Goal: Task Accomplishment & Management: Use online tool/utility

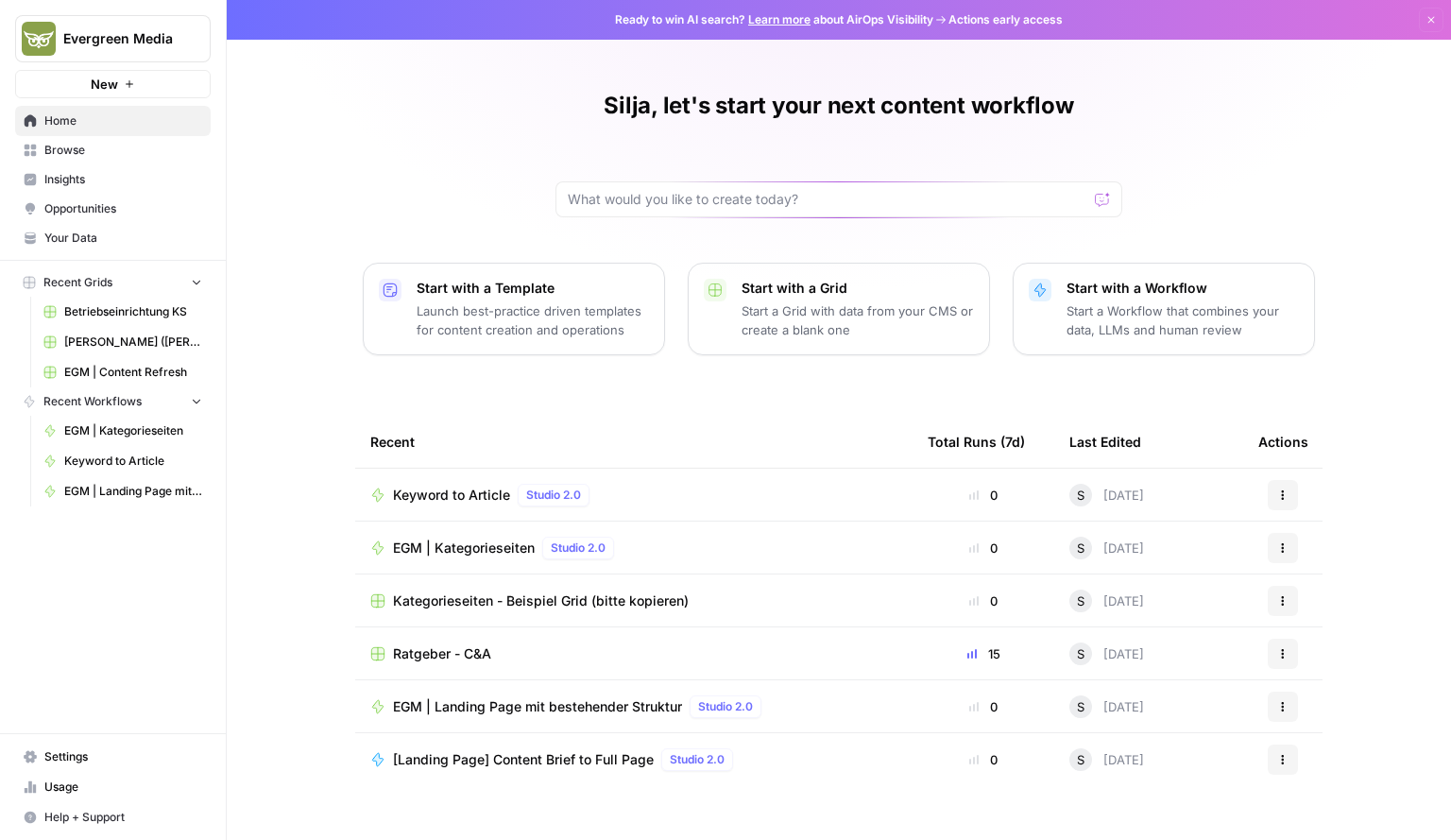
click at [75, 230] on span "Your Data" at bounding box center [124, 237] width 158 height 17
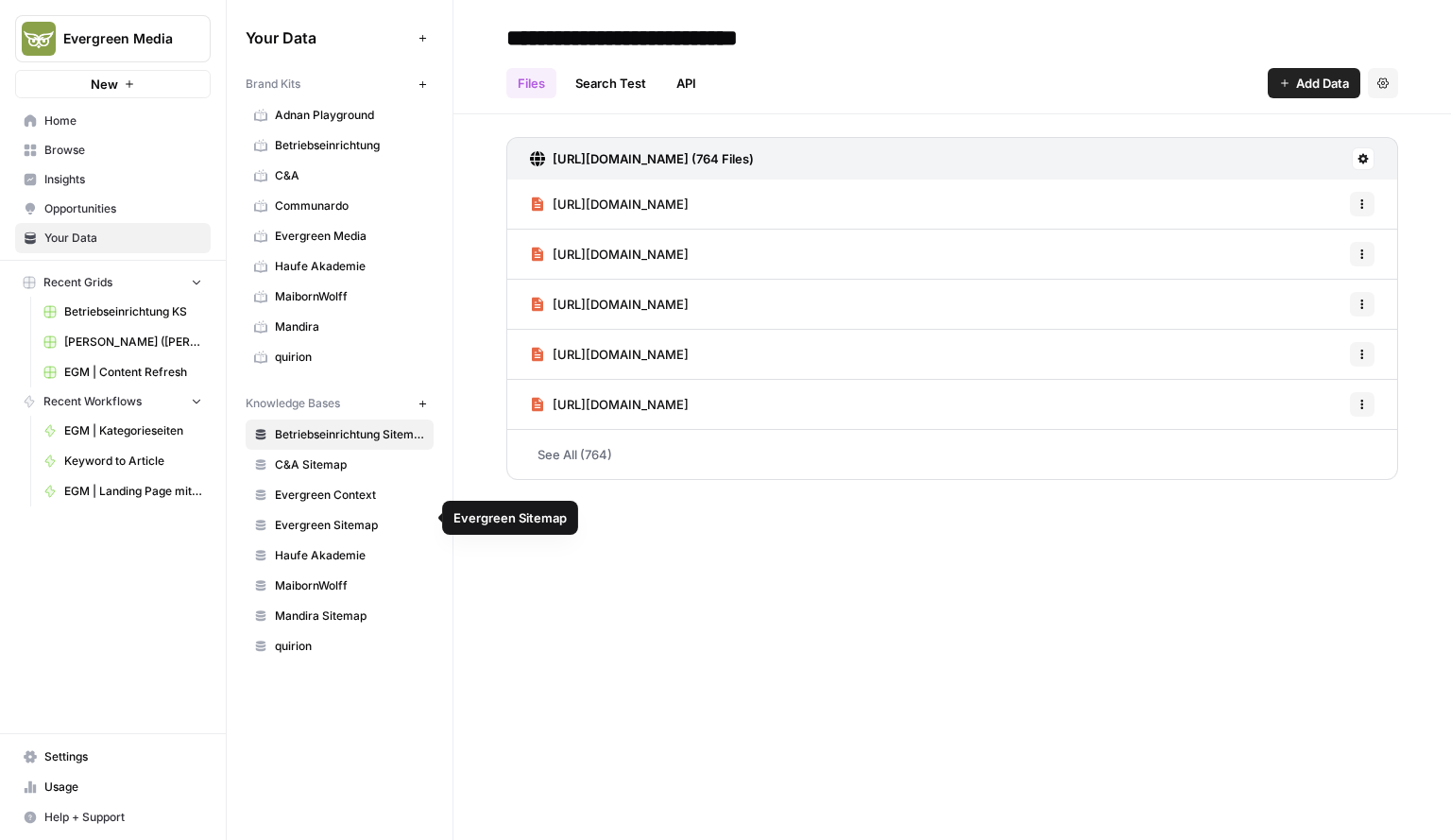
click at [321, 516] on span "Evergreen Sitemap" at bounding box center [350, 524] width 150 height 17
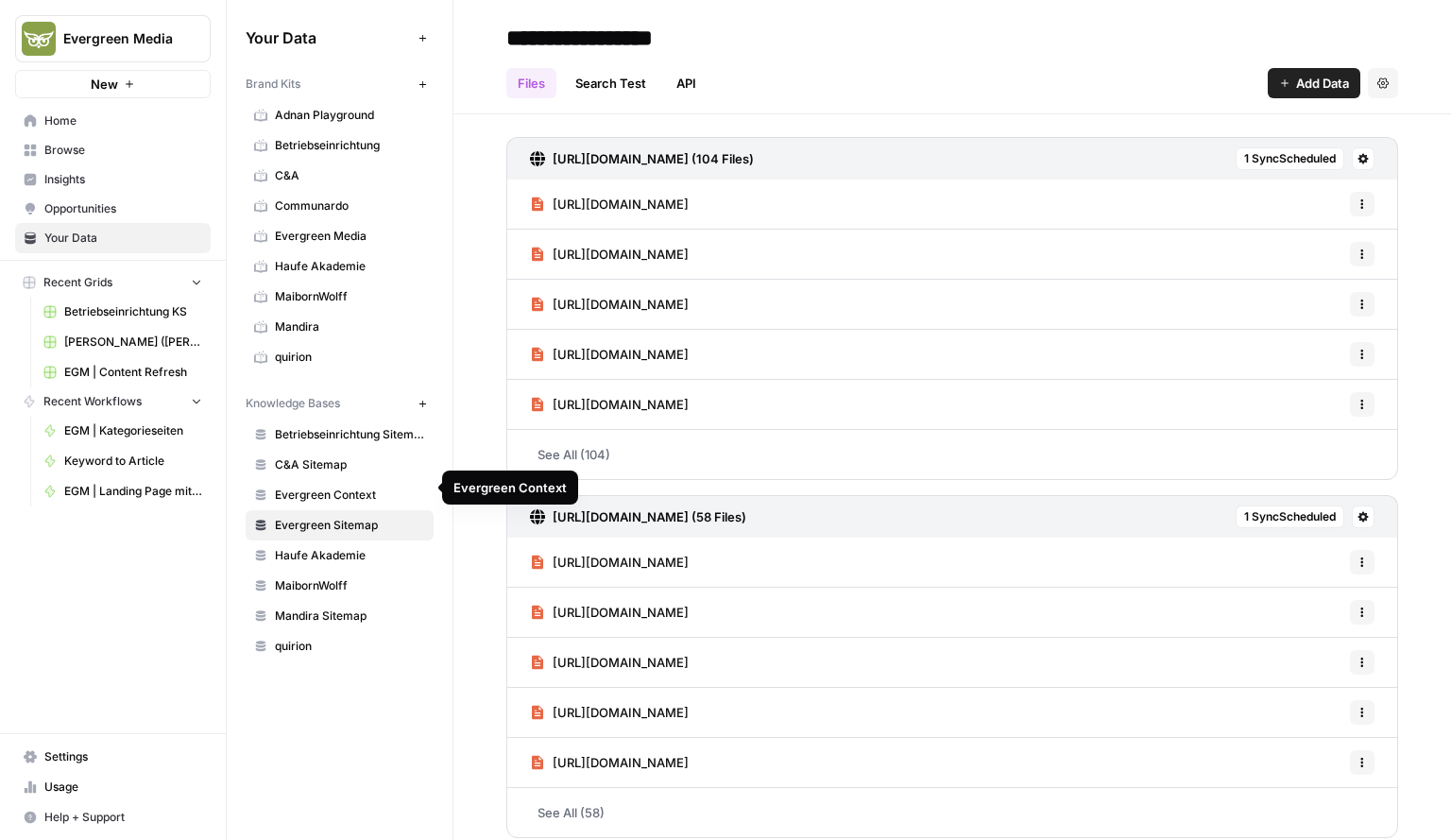
click at [321, 498] on link "Evergreen Context" at bounding box center [339, 494] width 188 height 30
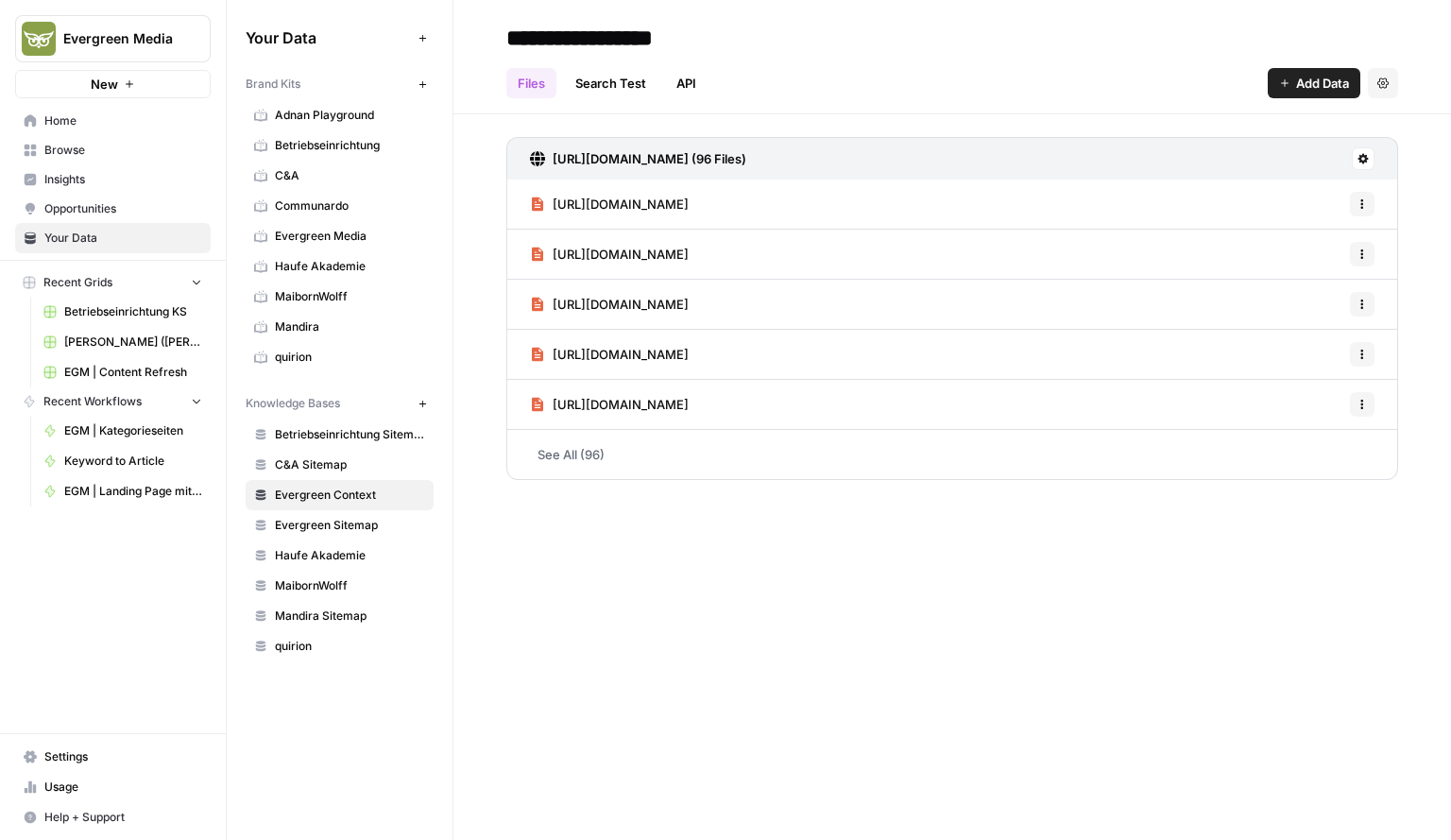
click at [1316, 83] on span "Add Data" at bounding box center [1323, 83] width 53 height 18
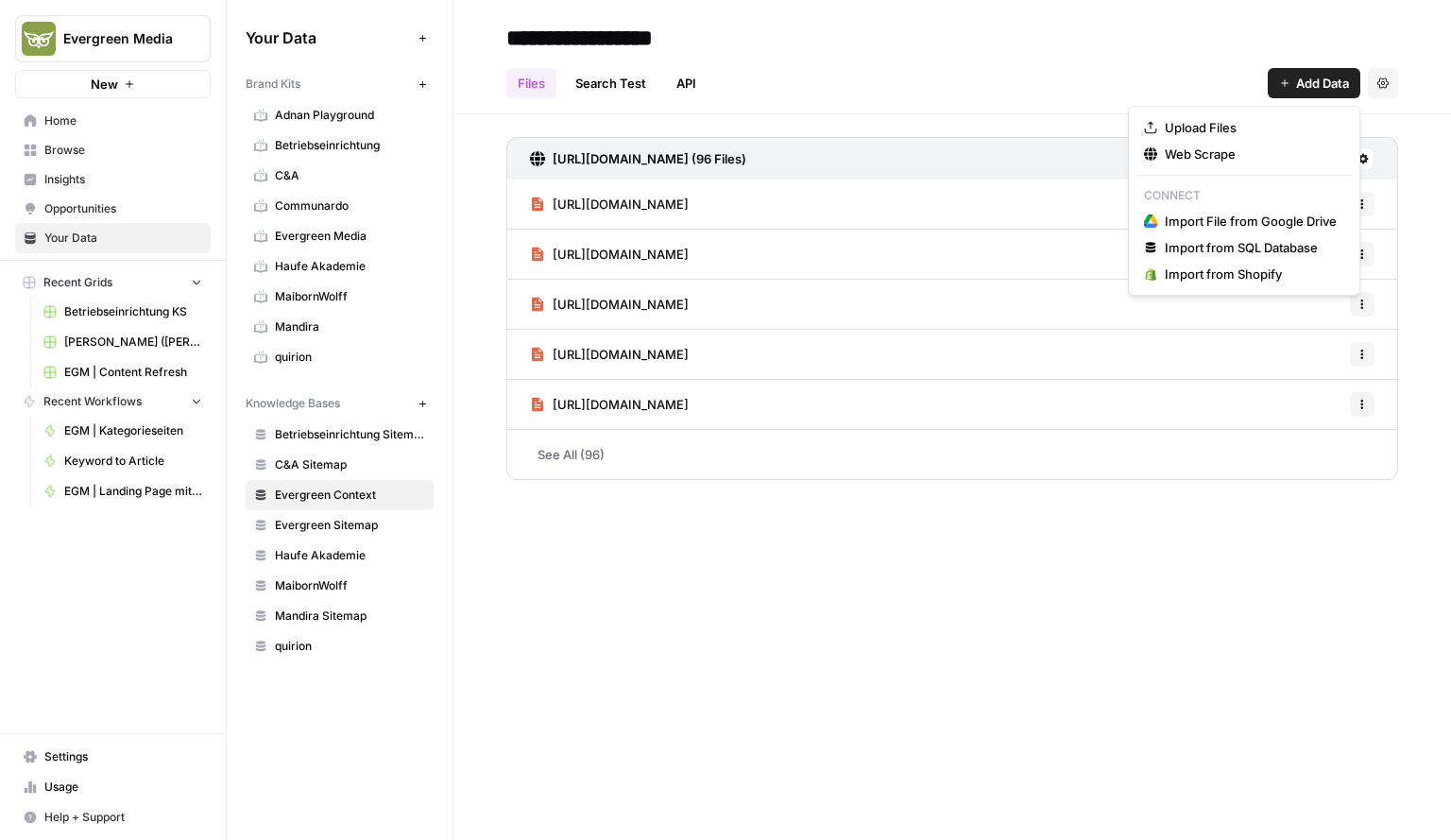
click at [1146, 498] on div "**********" at bounding box center [952, 420] width 998 height 840
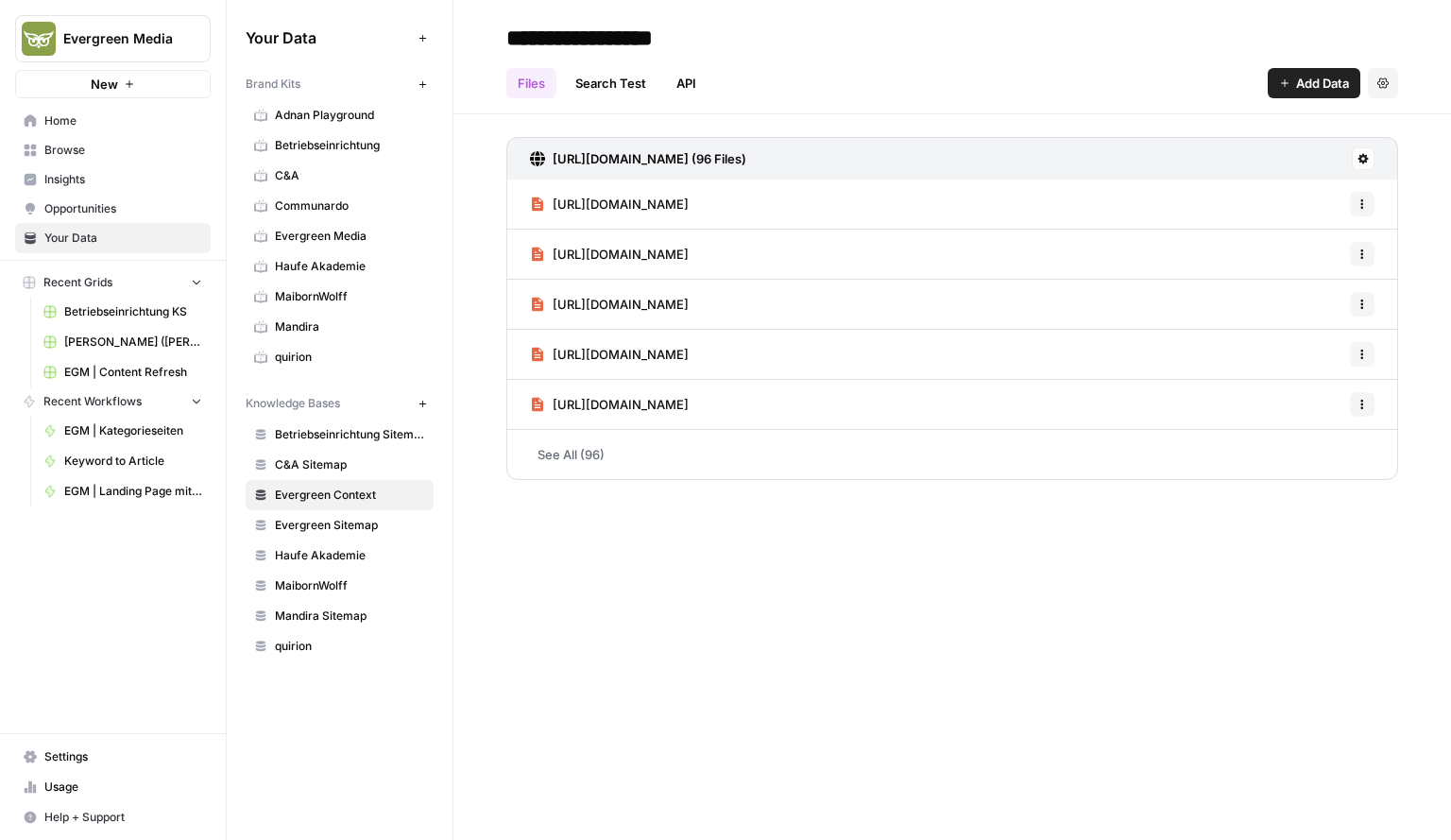
click at [288, 168] on span "C&A" at bounding box center [350, 175] width 150 height 17
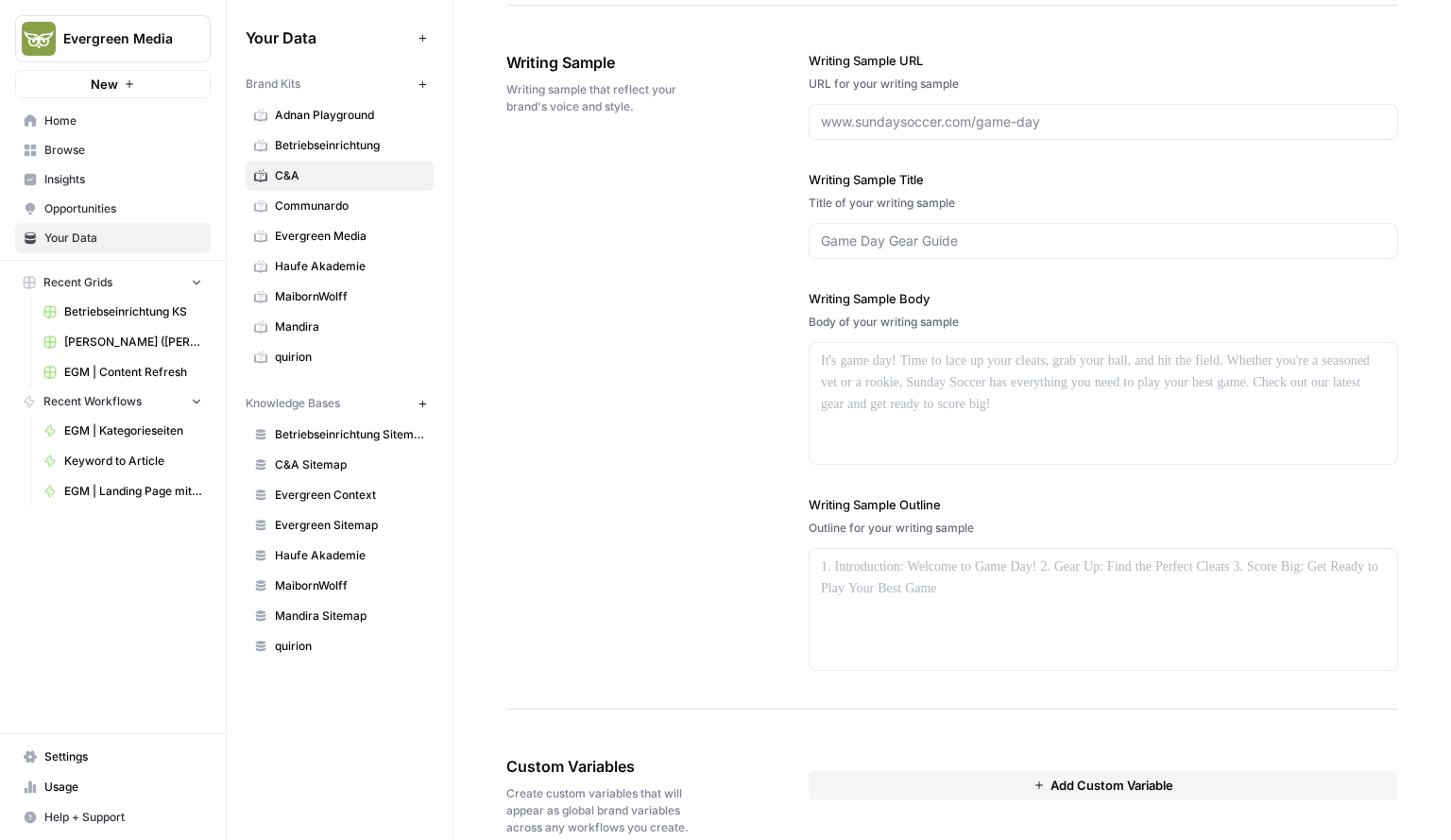
scroll to position [2815, 0]
click at [297, 426] on span "Betriebseinrichtung Sitemap" at bounding box center [350, 434] width 150 height 17
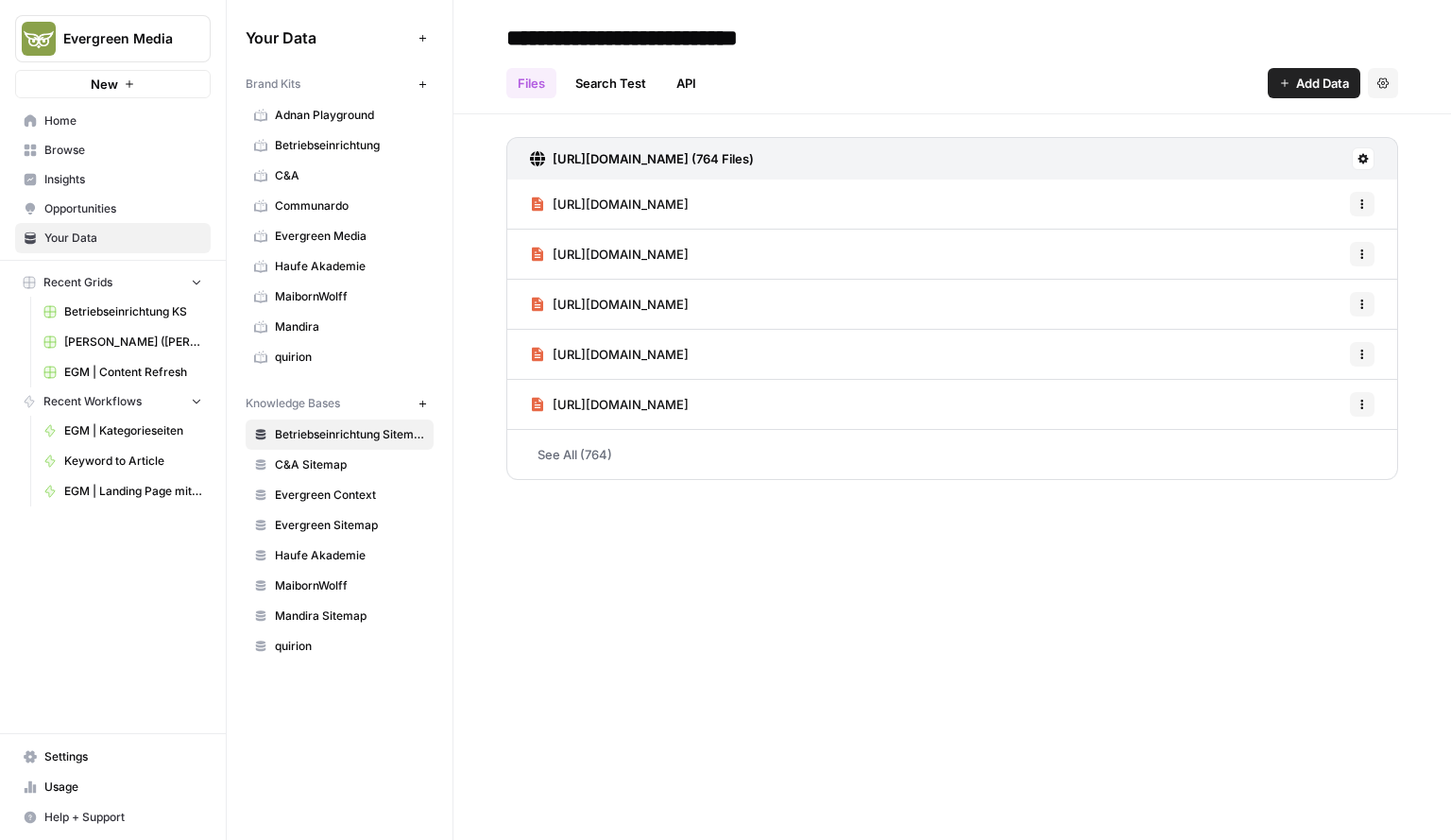
click at [313, 403] on span "Knowledge Bases" at bounding box center [293, 402] width 94 height 17
click at [292, 395] on span "Knowledge Bases" at bounding box center [293, 402] width 94 height 17
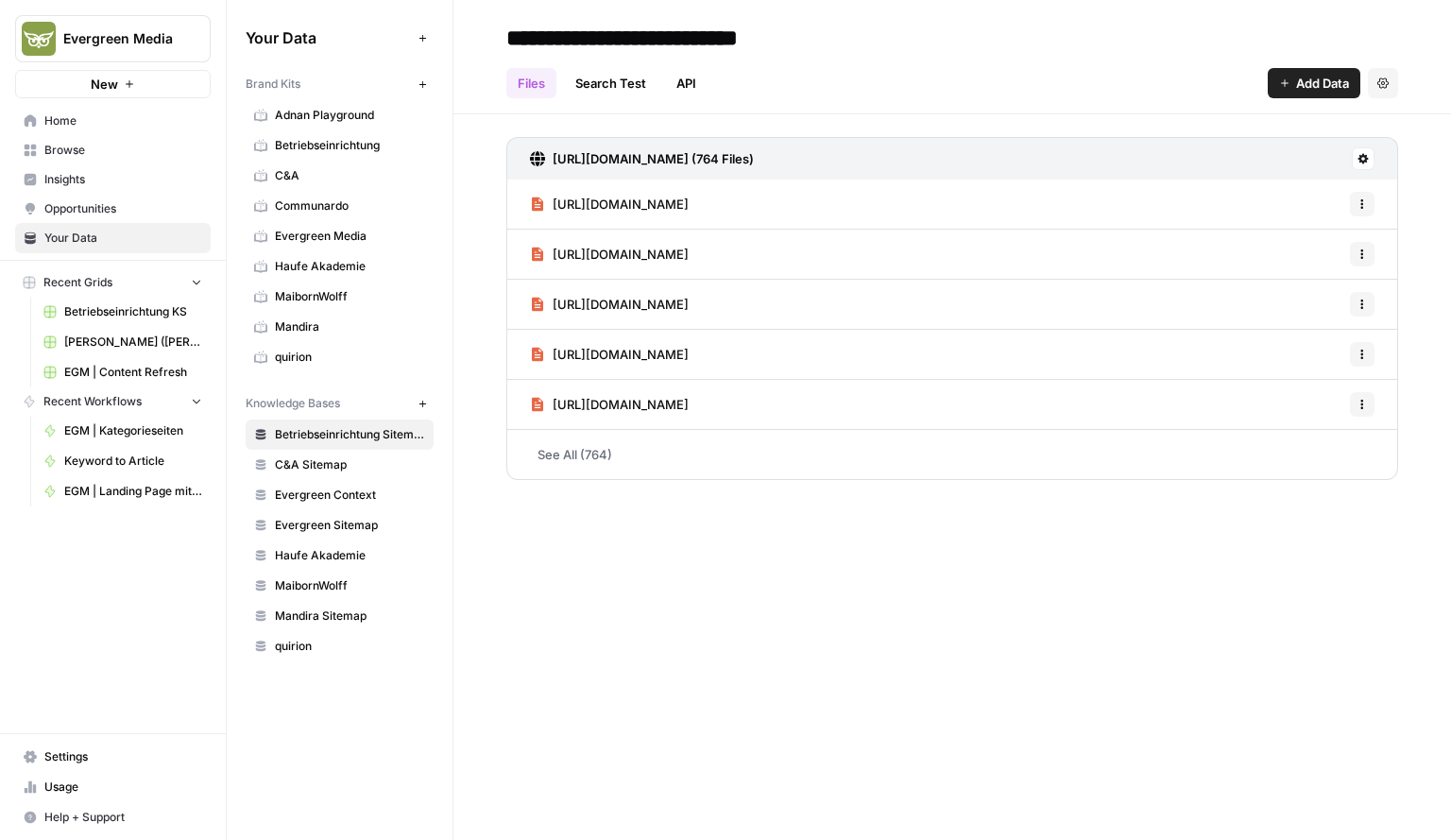
click at [292, 395] on span "Knowledge Bases" at bounding box center [293, 402] width 94 height 17
click at [72, 159] on link "Browse" at bounding box center [113, 150] width 195 height 30
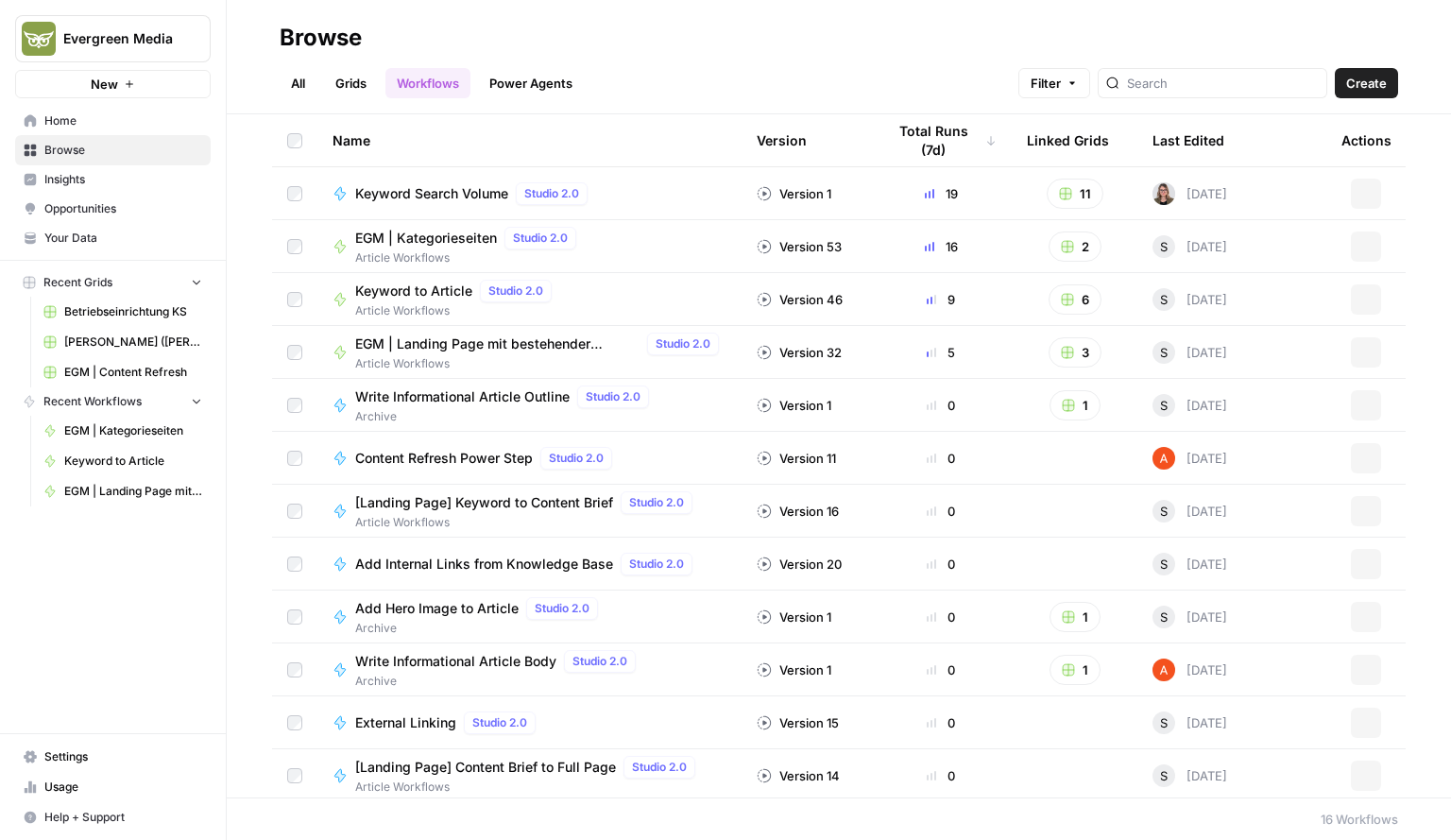
click at [357, 98] on header "Browse All Grids Workflows Power Agents Filter Create" at bounding box center [838, 57] width 1224 height 115
click at [353, 90] on link "Grids" at bounding box center [350, 83] width 53 height 30
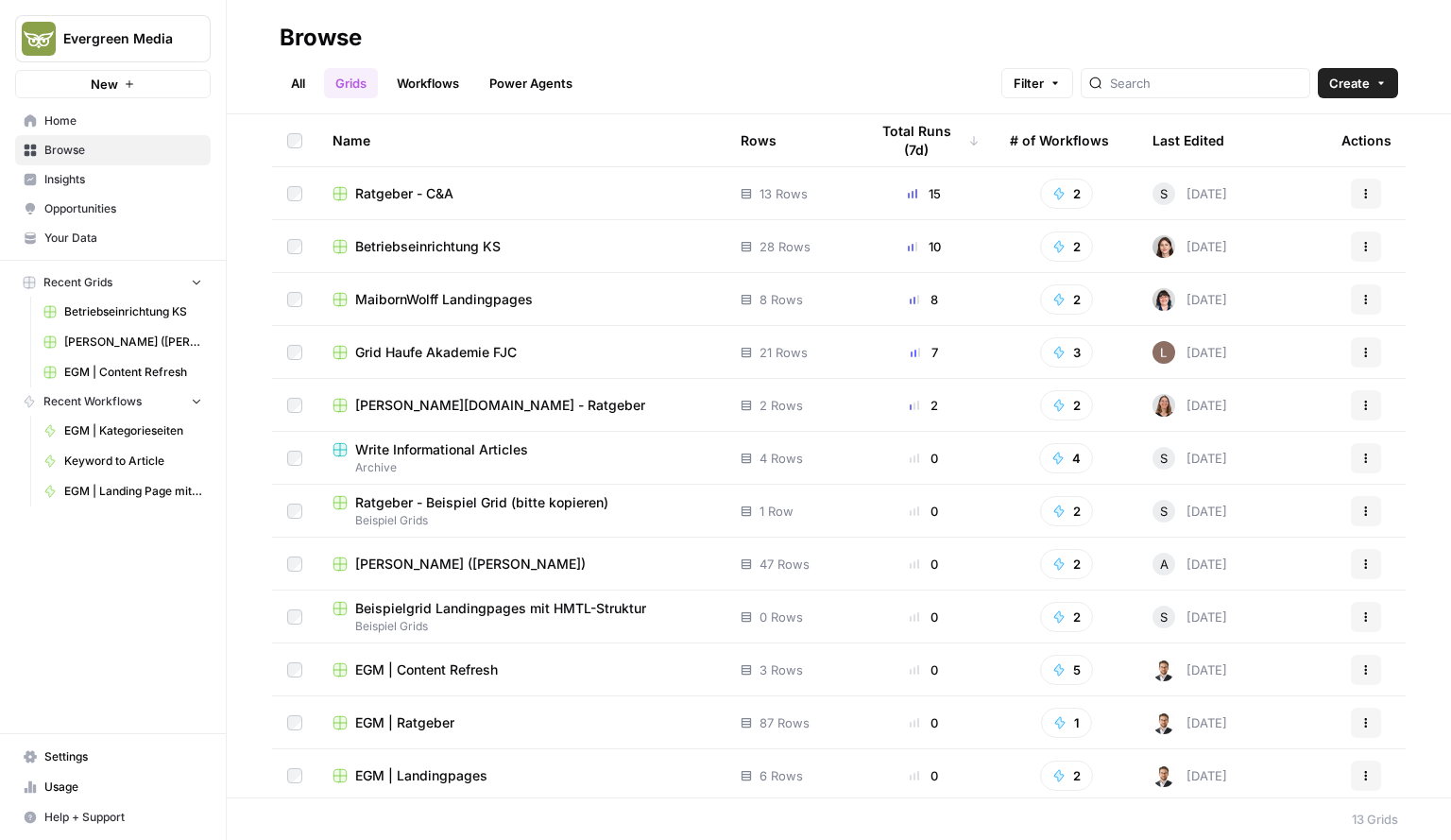
click at [404, 201] on span "Ratgeber - C&A" at bounding box center [404, 192] width 98 height 18
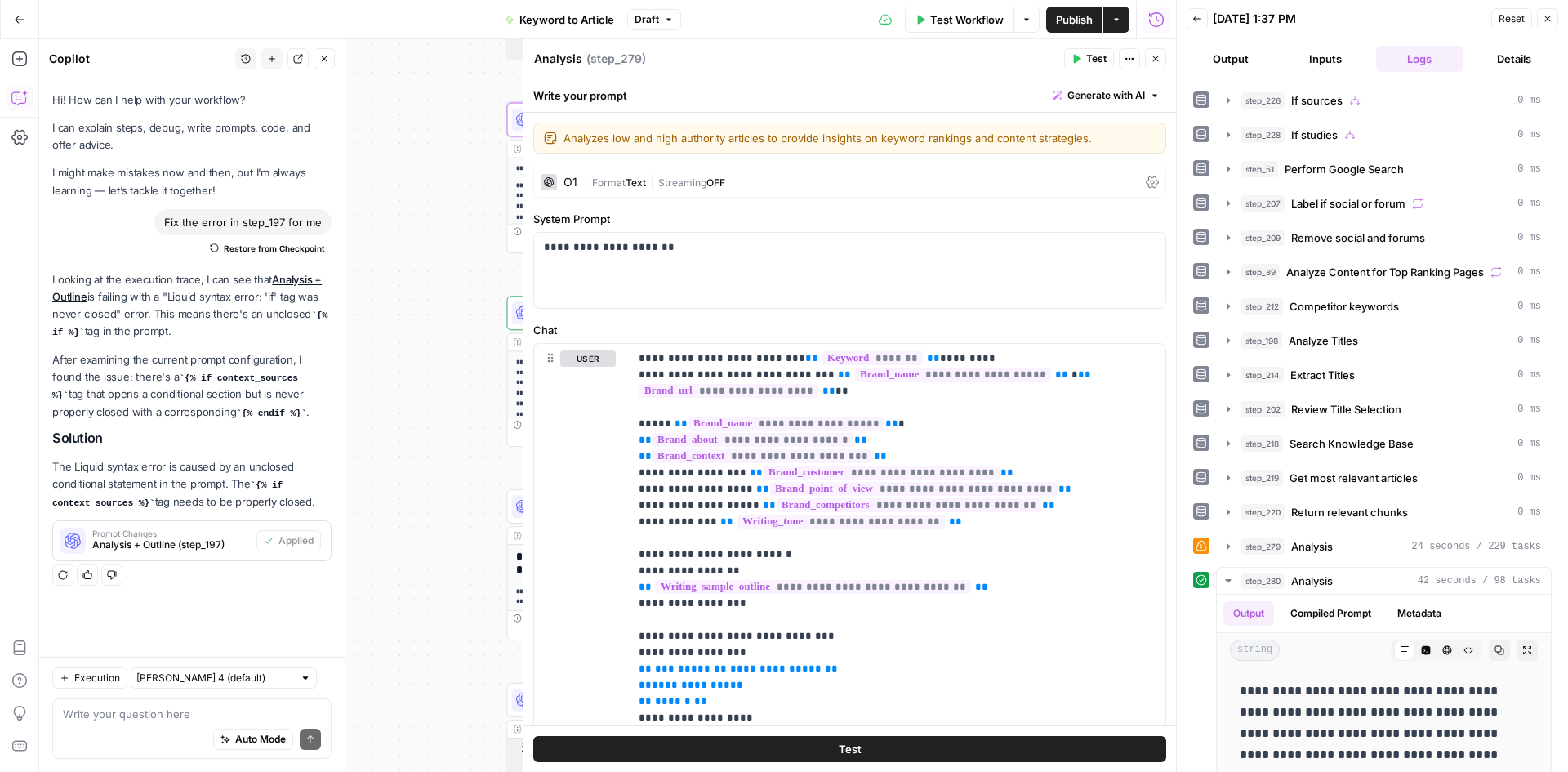
scroll to position [491, 0]
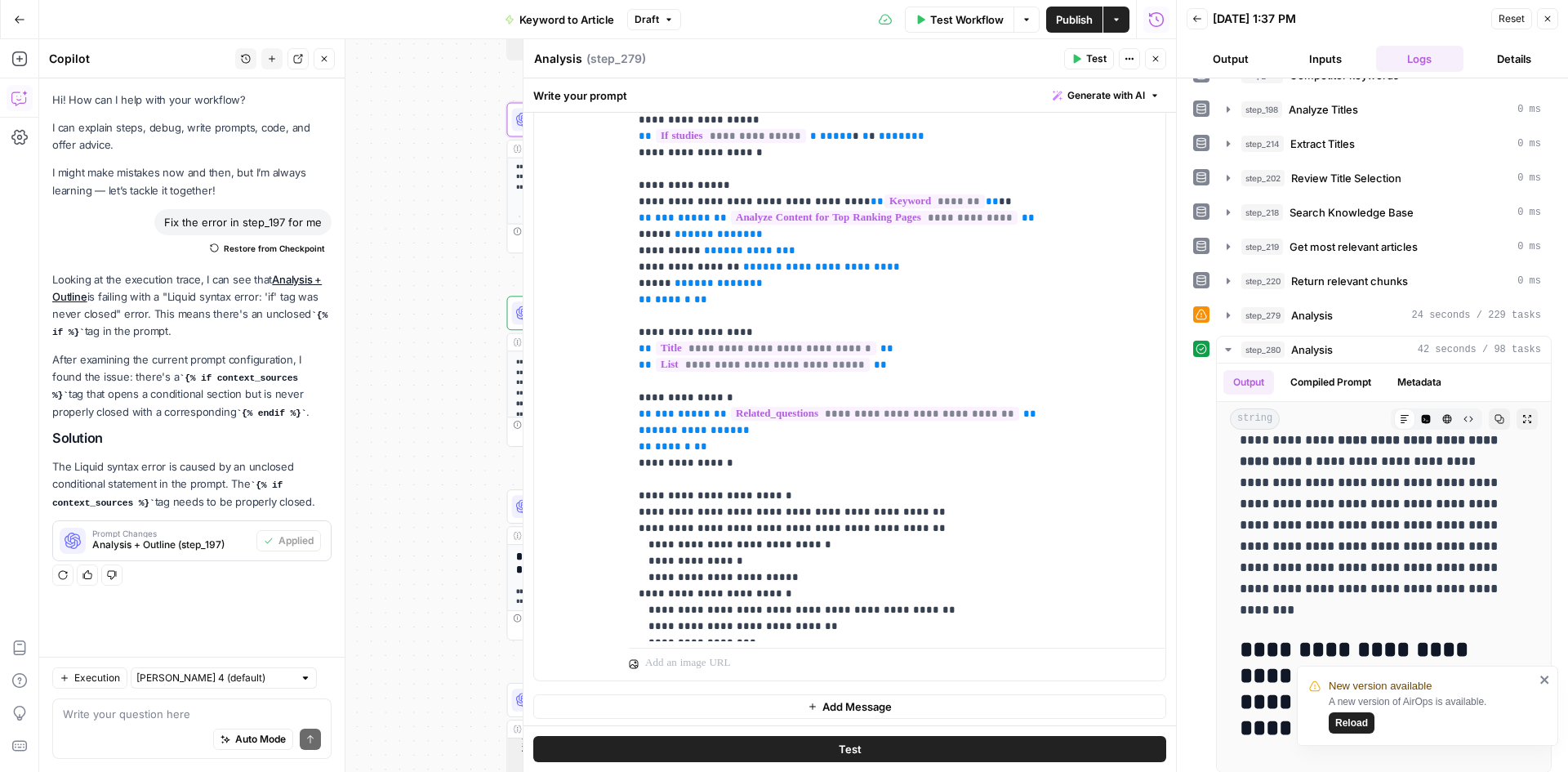
click at [1546, 680] on icon "close" at bounding box center [1544, 679] width 8 height 8
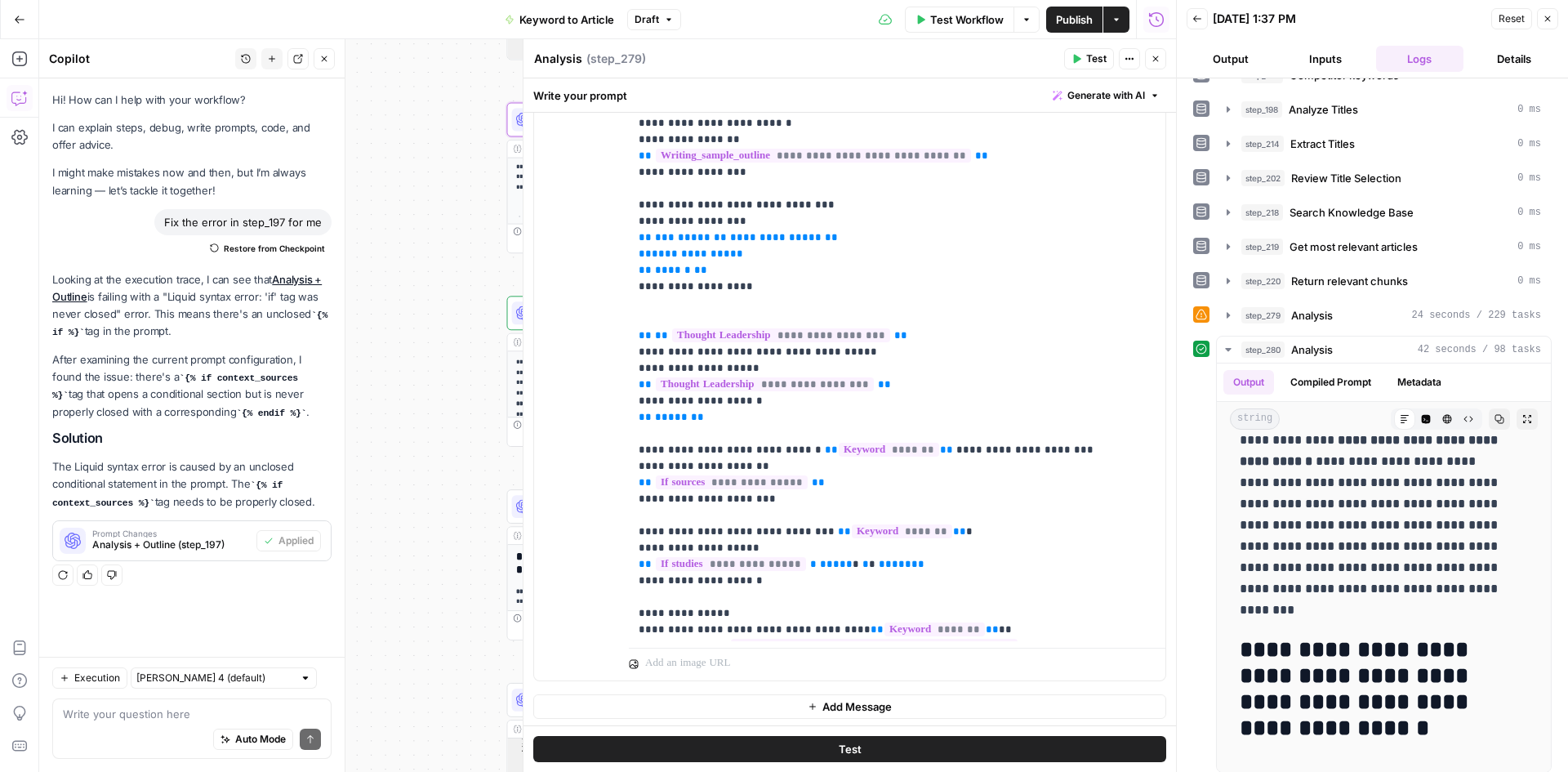
scroll to position [0, 0]
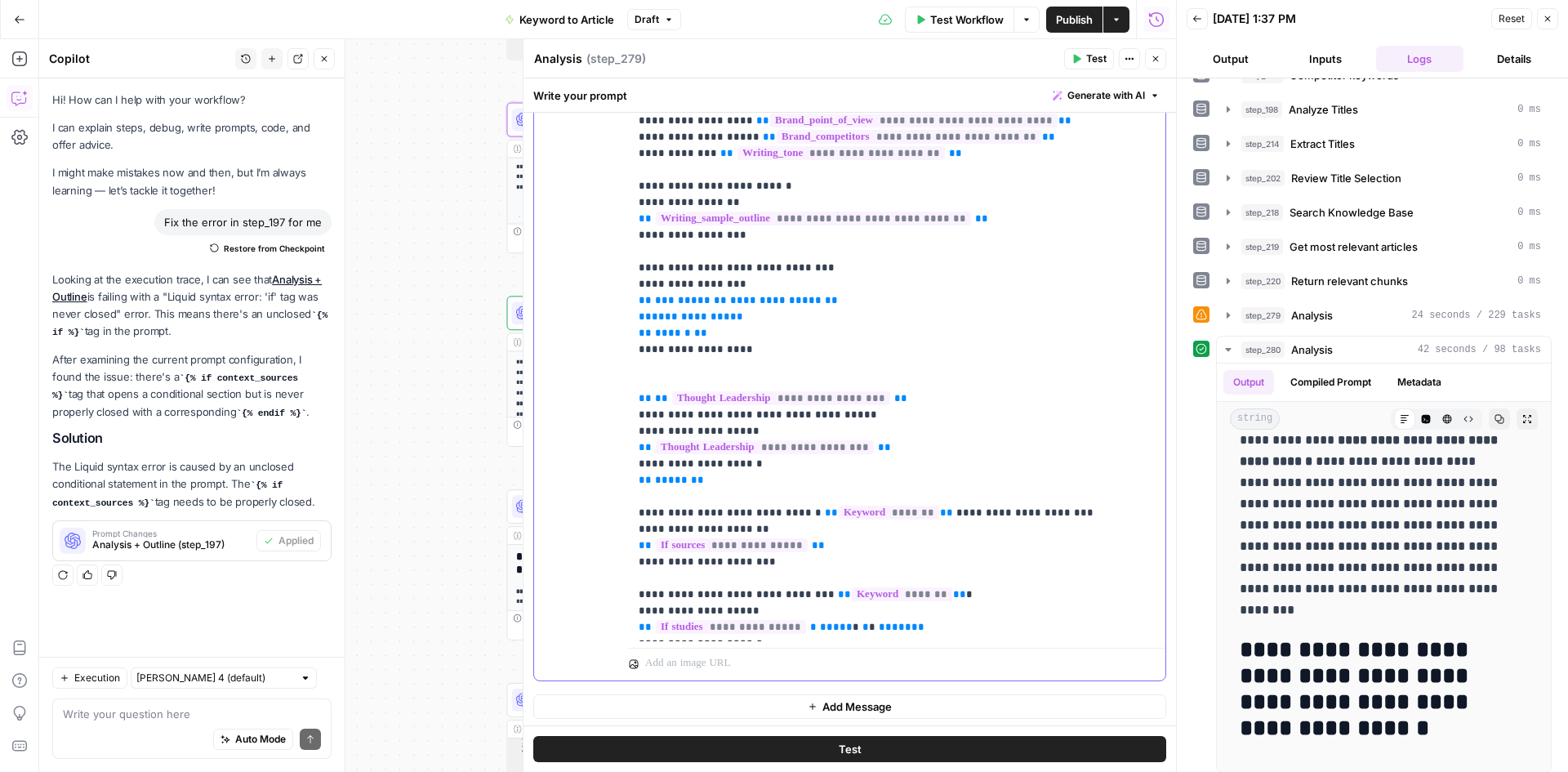
click at [986, 277] on p "**********" at bounding box center [885, 554] width 493 height 1144
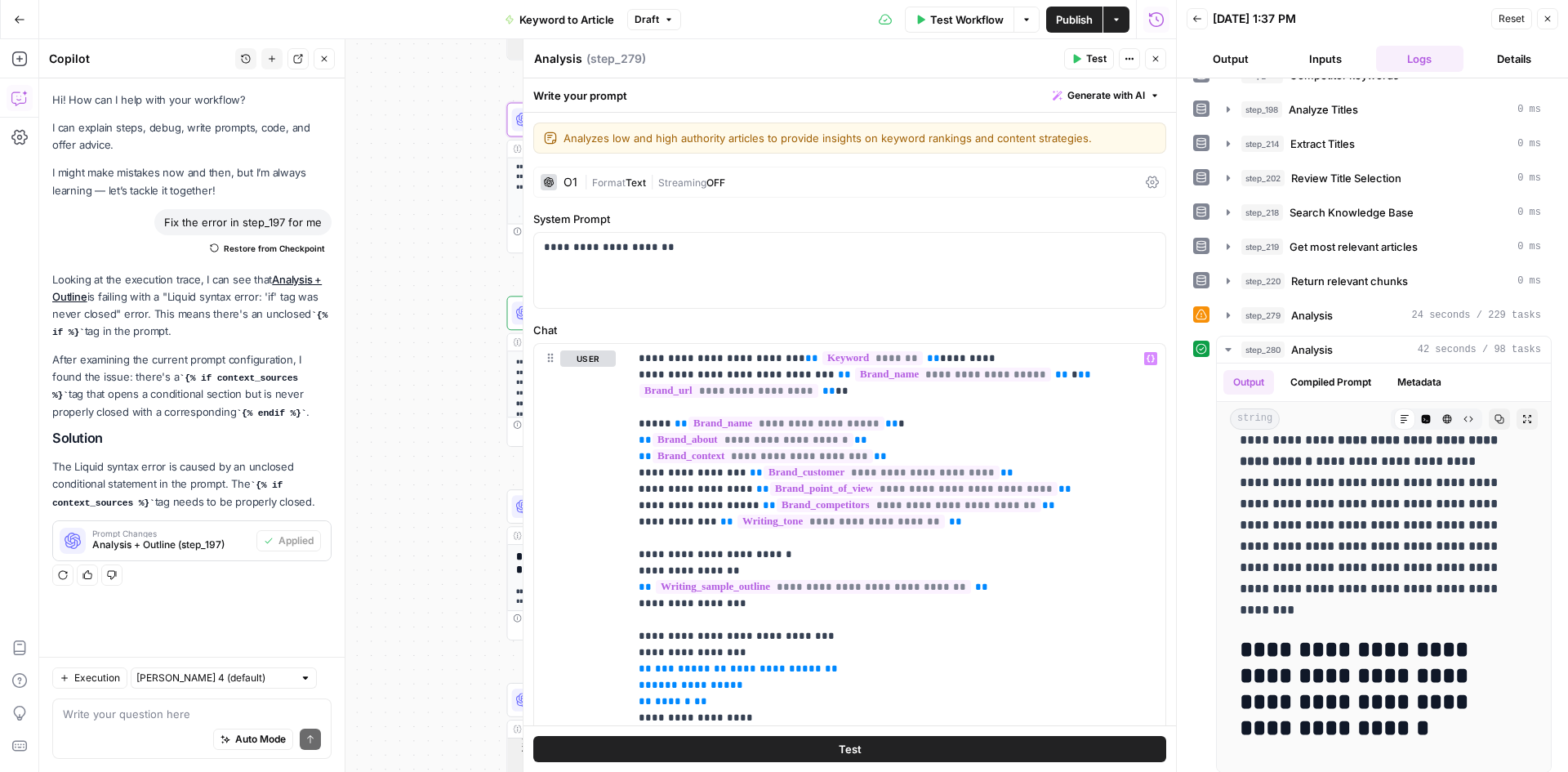
click at [1164, 63] on button "Close" at bounding box center [1155, 58] width 21 height 21
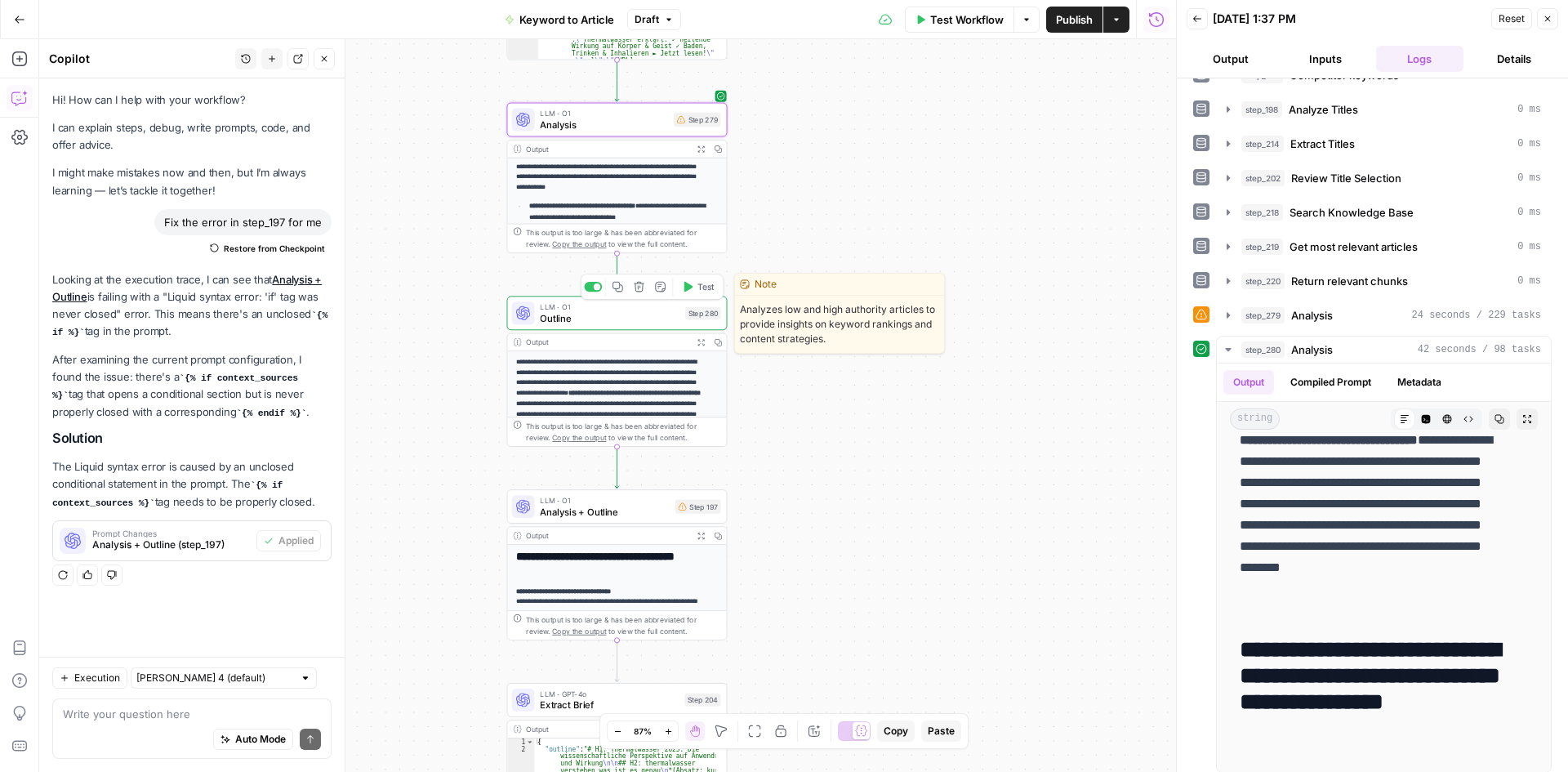
click at [597, 288] on div at bounding box center [597, 287] width 8 height 8
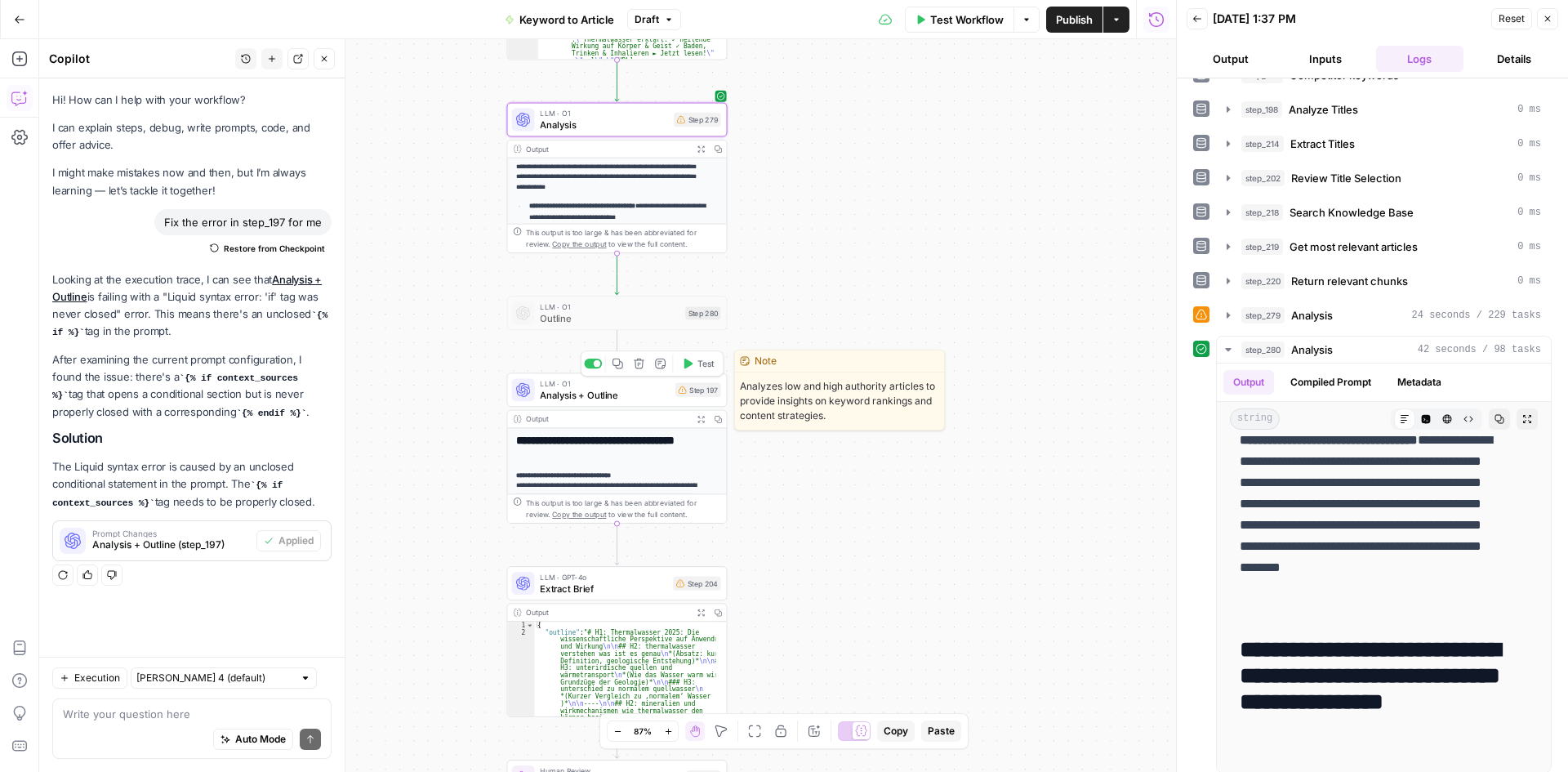
click at [597, 367] on div at bounding box center [597, 363] width 8 height 8
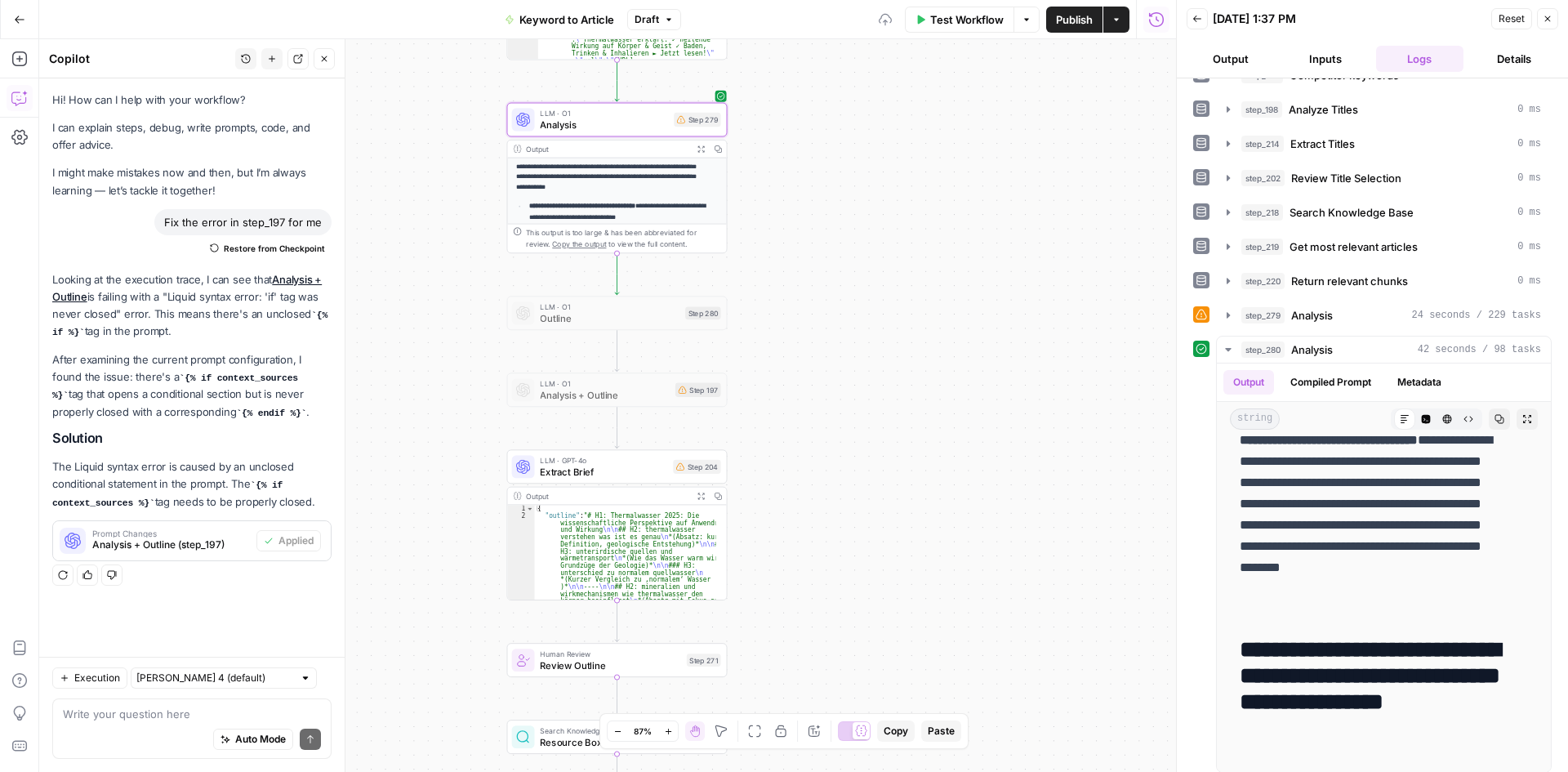
click at [953, 19] on span "Test Workflow" at bounding box center [966, 19] width 73 height 16
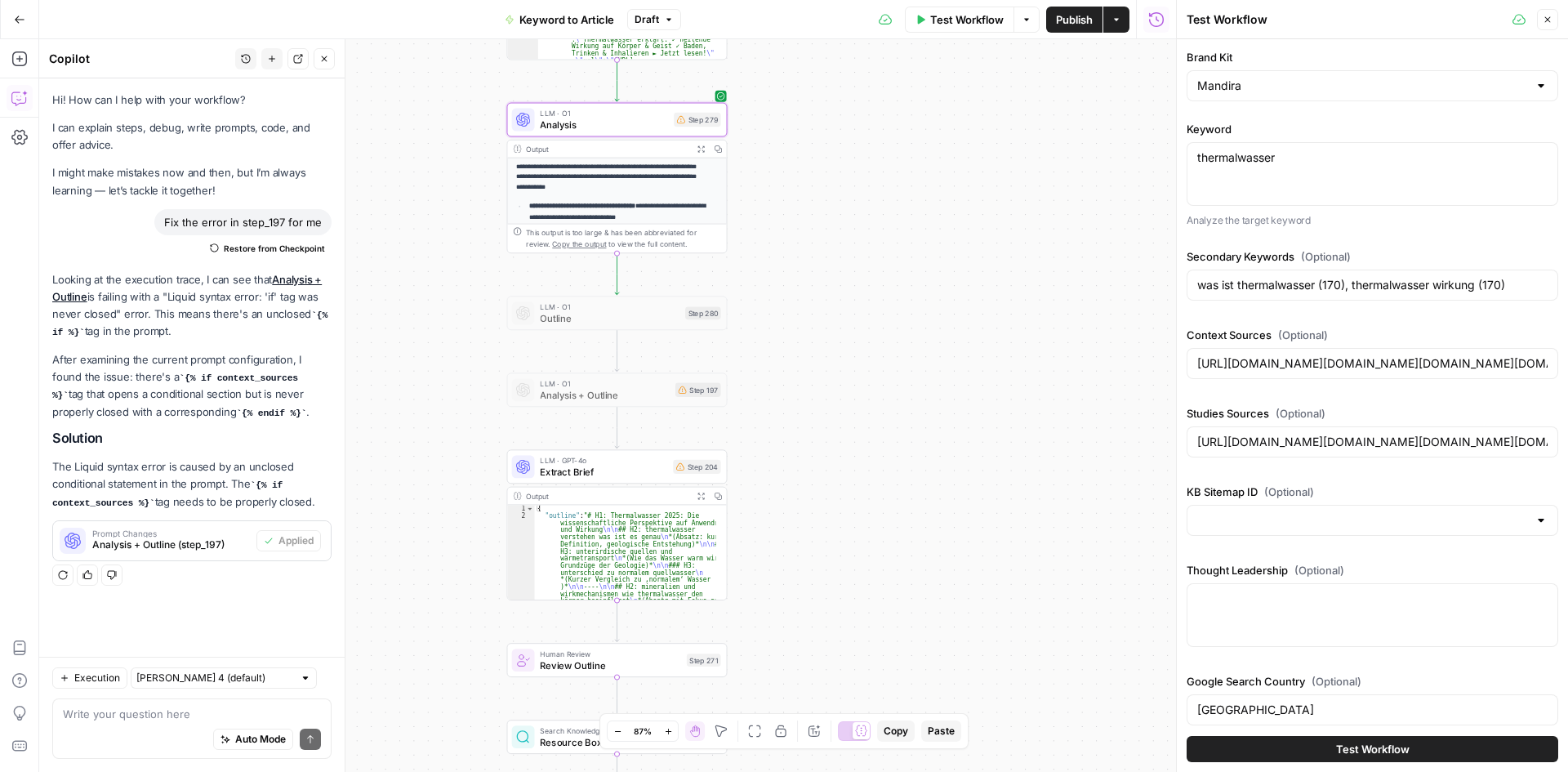
type input "[URL][DOMAIN_NAME][DOMAIN_NAME][DOMAIN_NAME][DOMAIN_NAME][DOMAIN_NAME][DOMAIN_N…"
type input "[URL][DOMAIN_NAME][DOMAIN_NAME][DOMAIN_NAME][DOMAIN_NAME]"
click at [1308, 755] on button "Test Workflow" at bounding box center [1372, 748] width 372 height 26
type input "[URL][DOMAIN_NAME][DOMAIN_NAME][DOMAIN_NAME][DOMAIN_NAME][DOMAIN_NAME][DOMAIN_N…"
type input "[URL][DOMAIN_NAME][DOMAIN_NAME][DOMAIN_NAME][DOMAIN_NAME]"
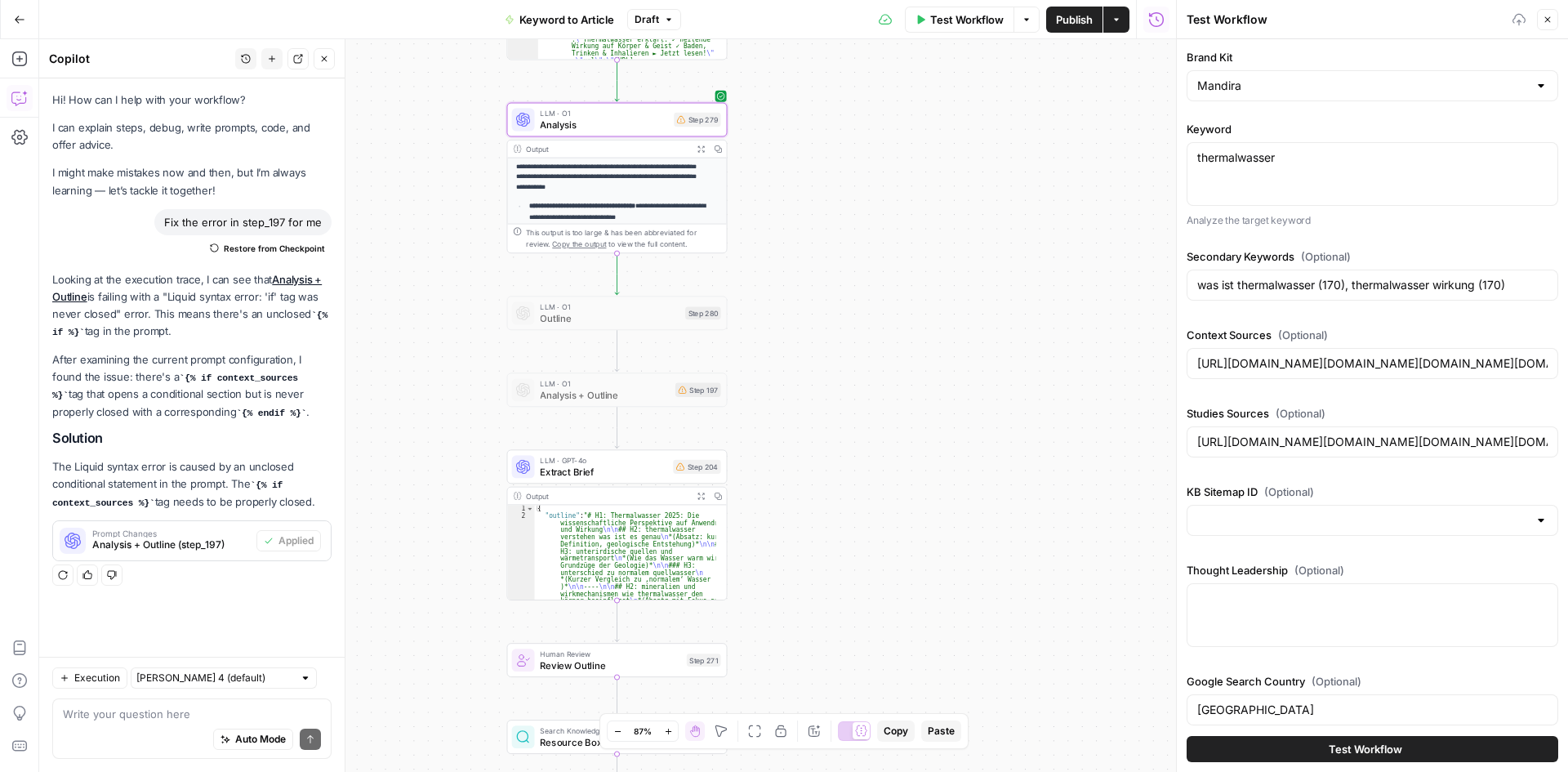
type input "[URL][DOMAIN_NAME][DOMAIN_NAME][DOMAIN_NAME][DOMAIN_NAME][DOMAIN_NAME][DOMAIN_N…"
type input "[URL][DOMAIN_NAME][DOMAIN_NAME][DOMAIN_NAME][DOMAIN_NAME]"
type input "[URL][DOMAIN_NAME][DOMAIN_NAME][DOMAIN_NAME][DOMAIN_NAME][DOMAIN_NAME][DOMAIN_N…"
type input "[URL][DOMAIN_NAME][DOMAIN_NAME][DOMAIN_NAME][DOMAIN_NAME]"
type input "[URL][DOMAIN_NAME][DOMAIN_NAME][DOMAIN_NAME][DOMAIN_NAME][DOMAIN_NAME][DOMAIN_N…"
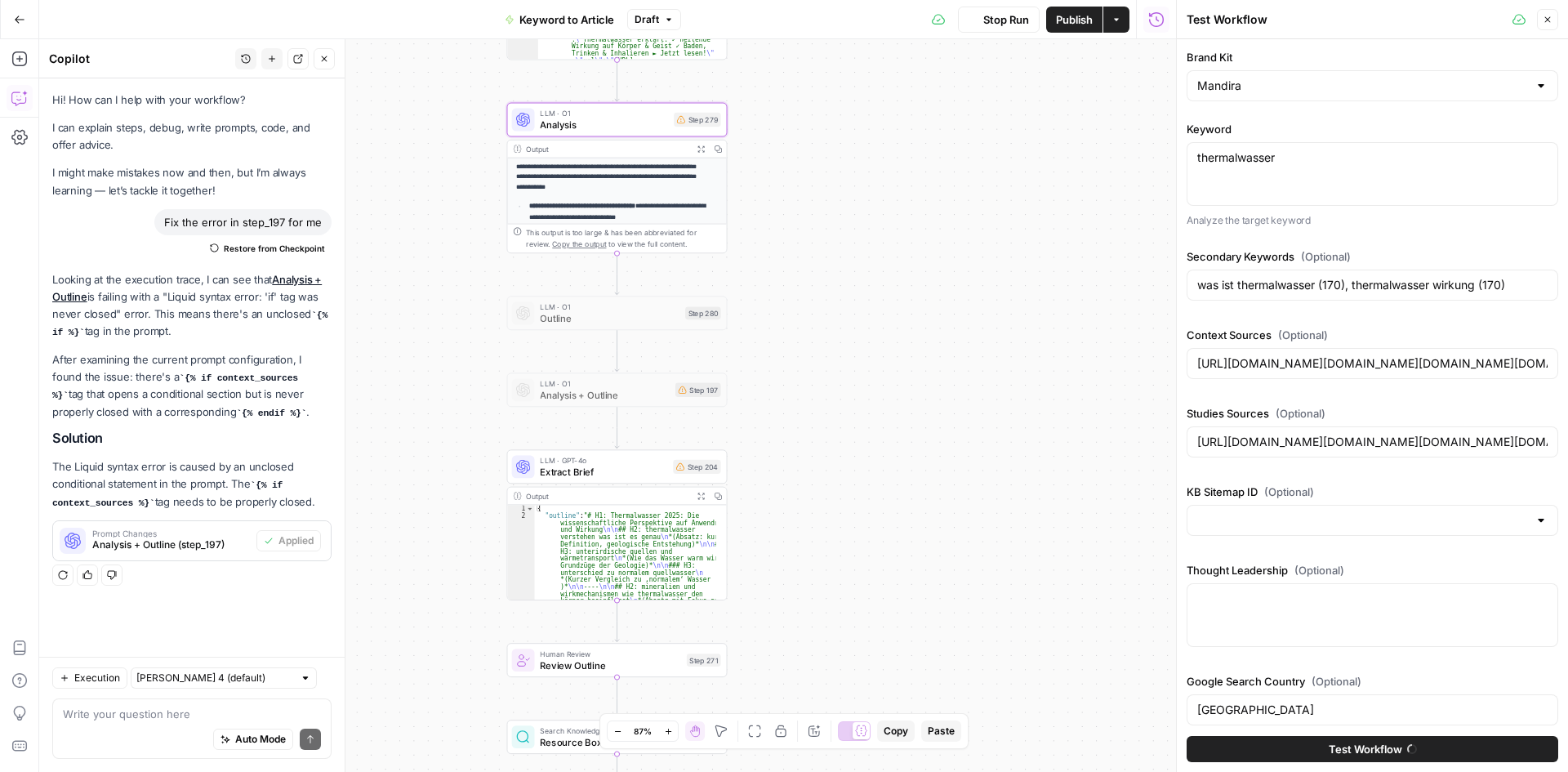
type input "[URL][DOMAIN_NAME][DOMAIN_NAME][DOMAIN_NAME][DOMAIN_NAME]"
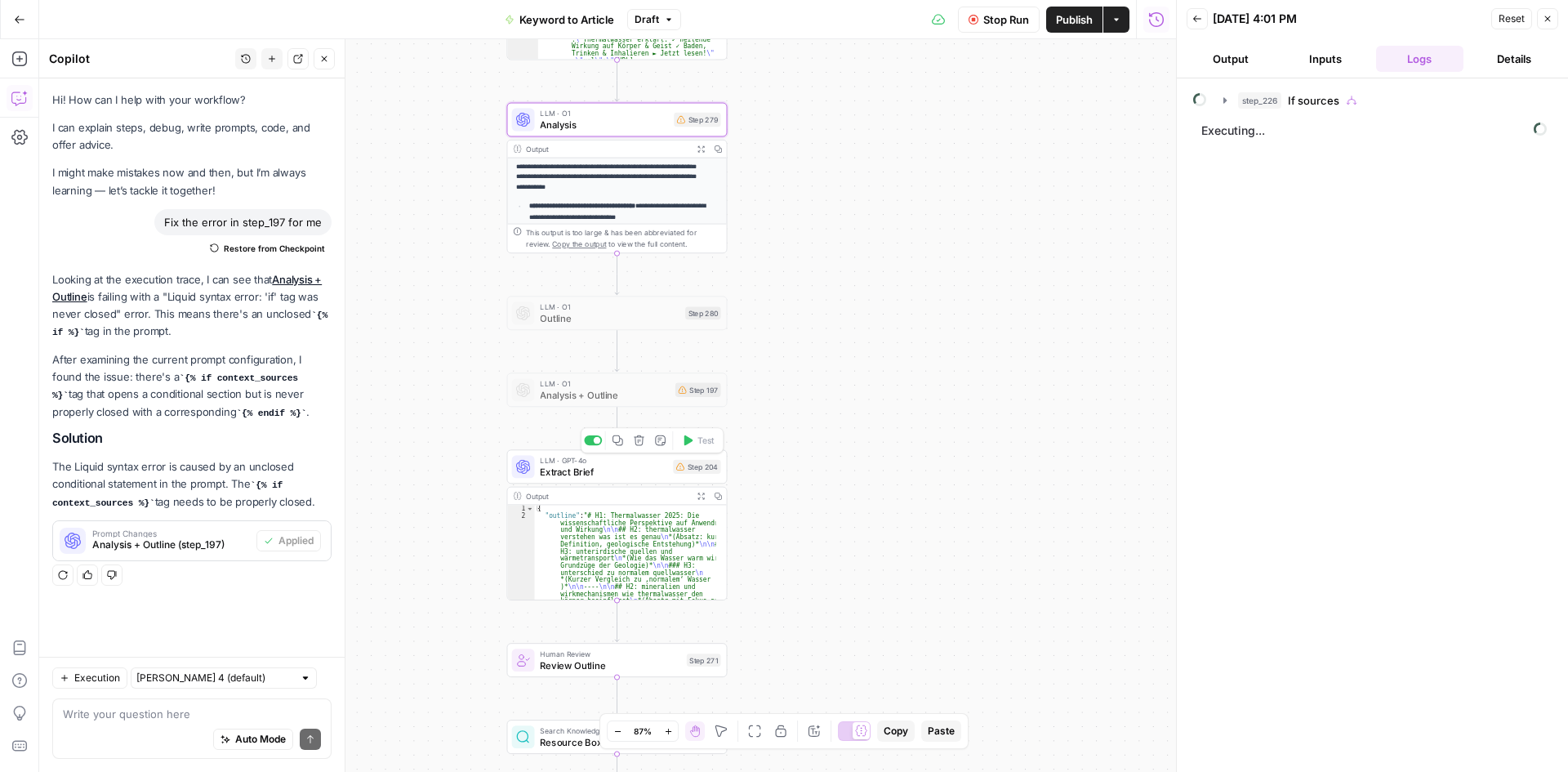
click at [648, 473] on span "Extract Brief" at bounding box center [604, 472] width 128 height 14
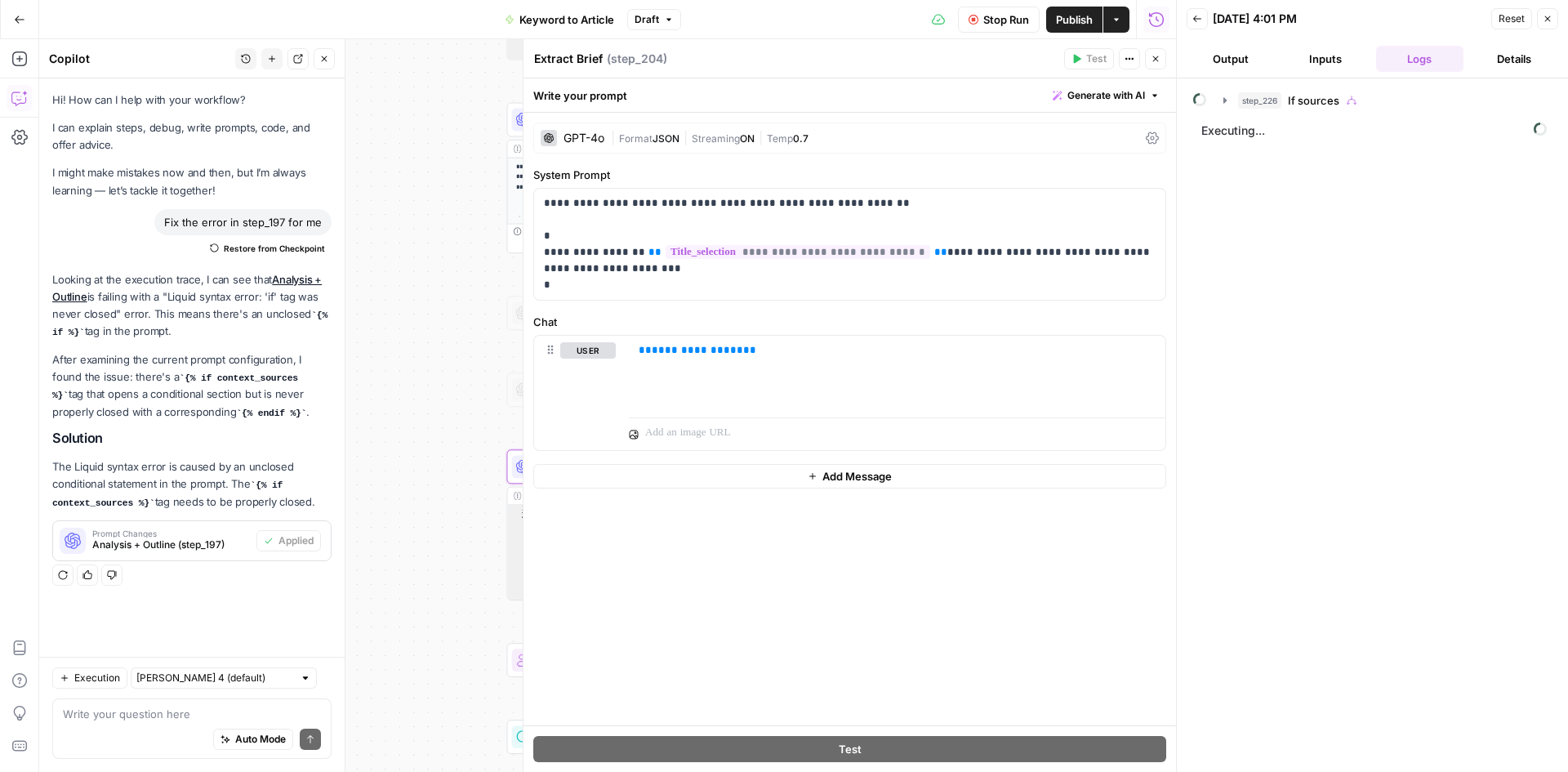
click at [1155, 65] on button "Close" at bounding box center [1155, 58] width 21 height 21
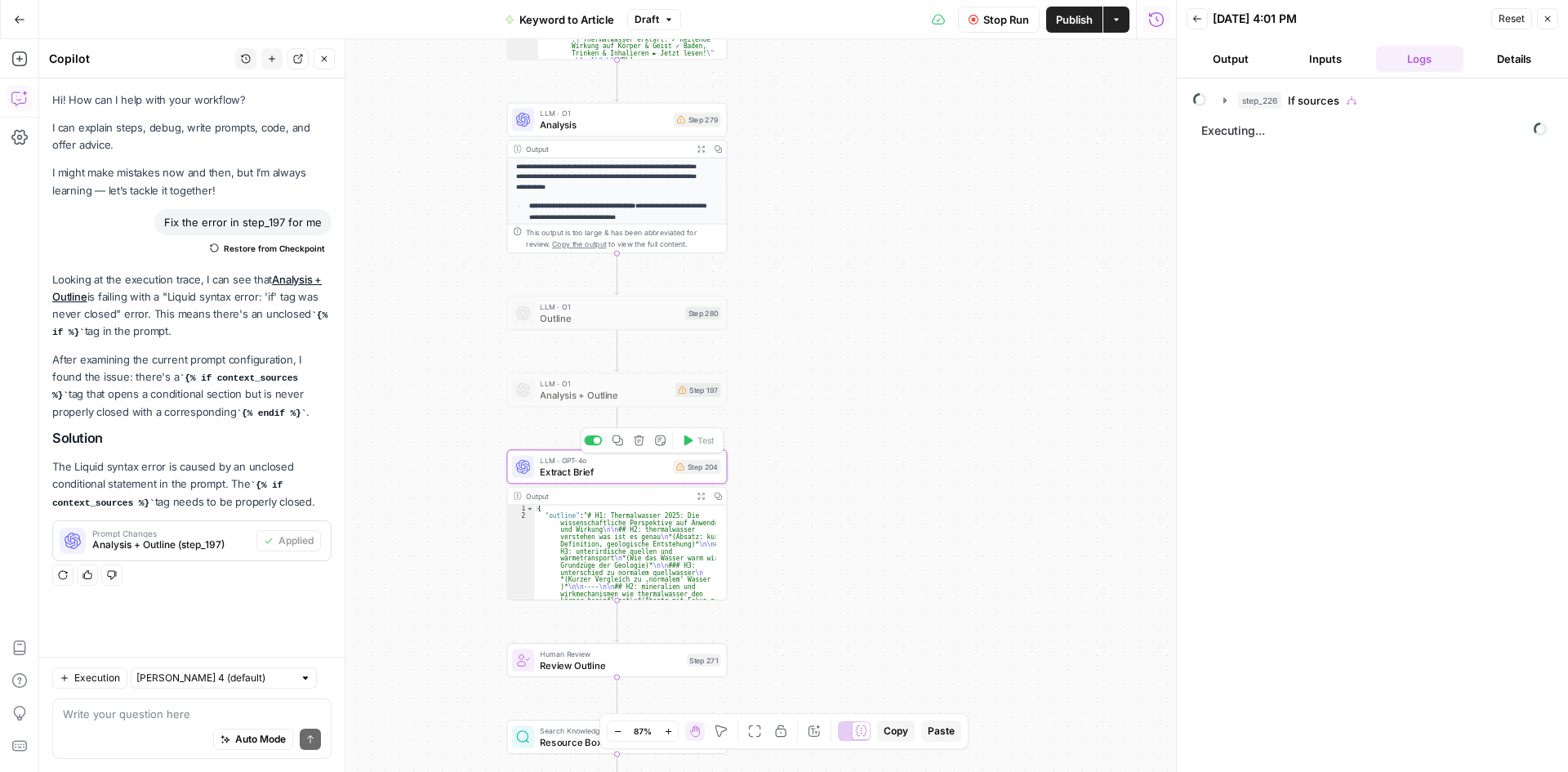
click at [615, 471] on span "Extract Brief" at bounding box center [604, 472] width 128 height 14
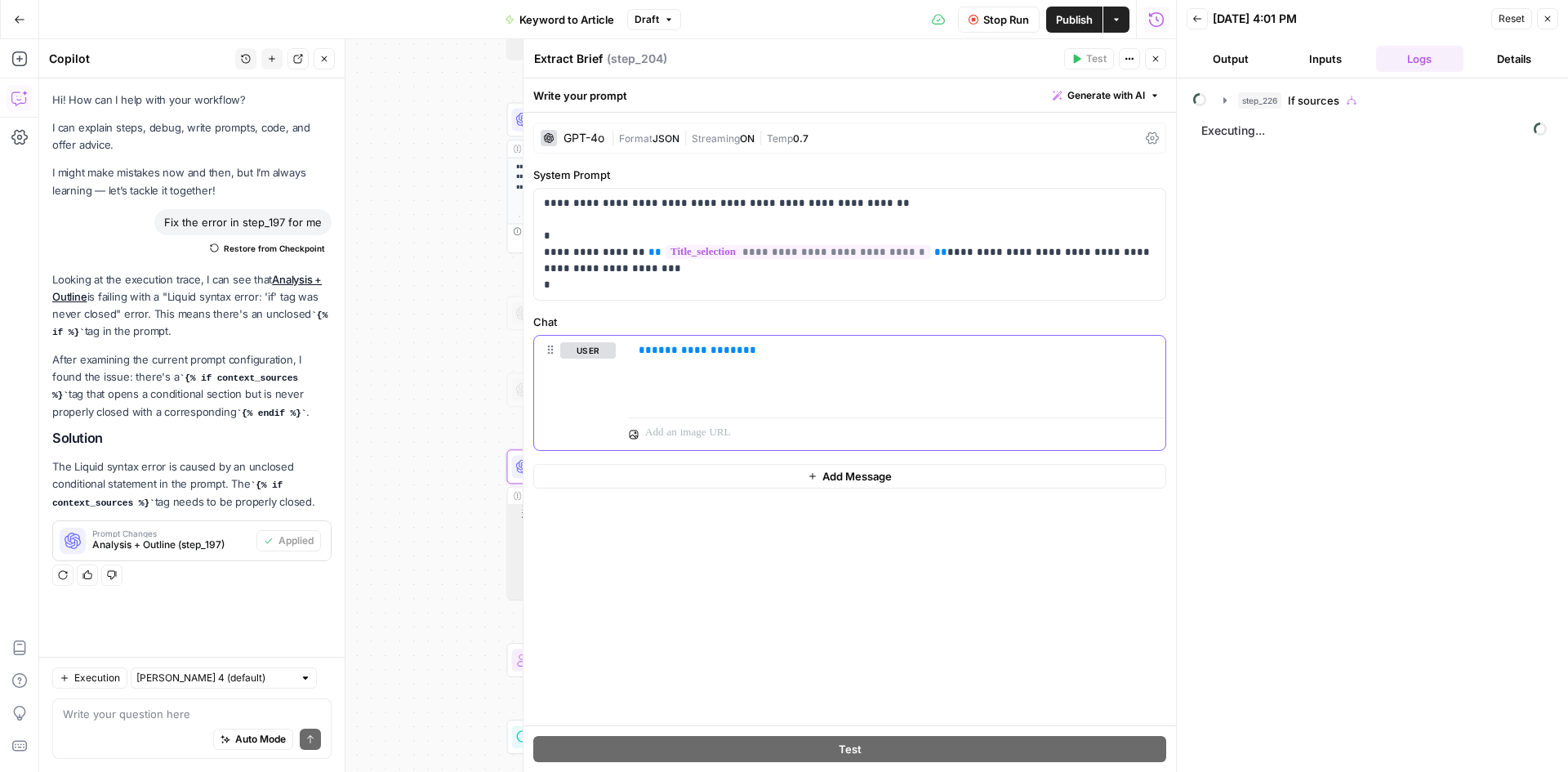
click at [699, 346] on span "**********" at bounding box center [697, 350] width 92 height 11
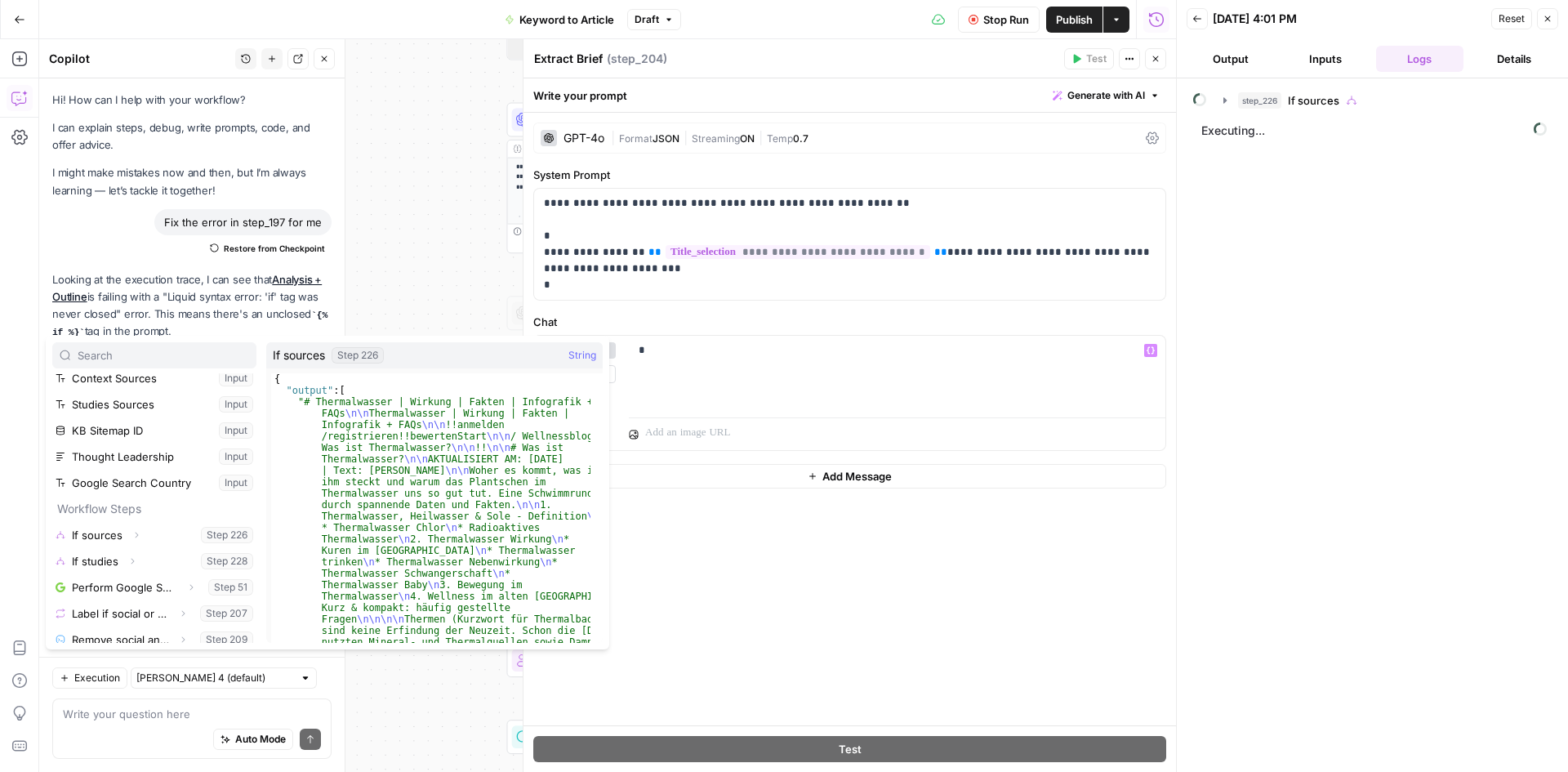
scroll to position [357, 0]
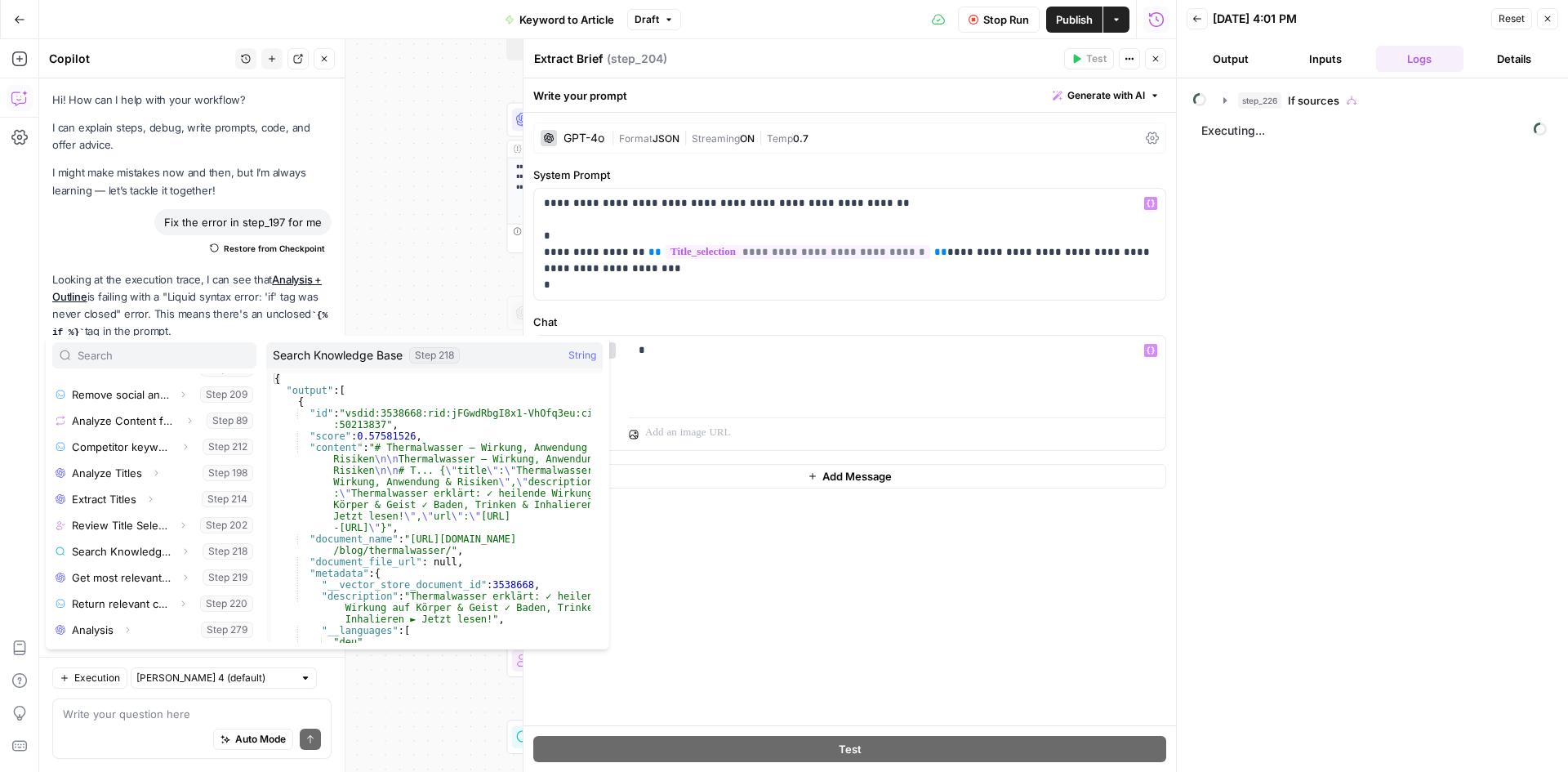
click at [689, 335] on div "user * Variables Menu" at bounding box center [849, 393] width 633 height 116
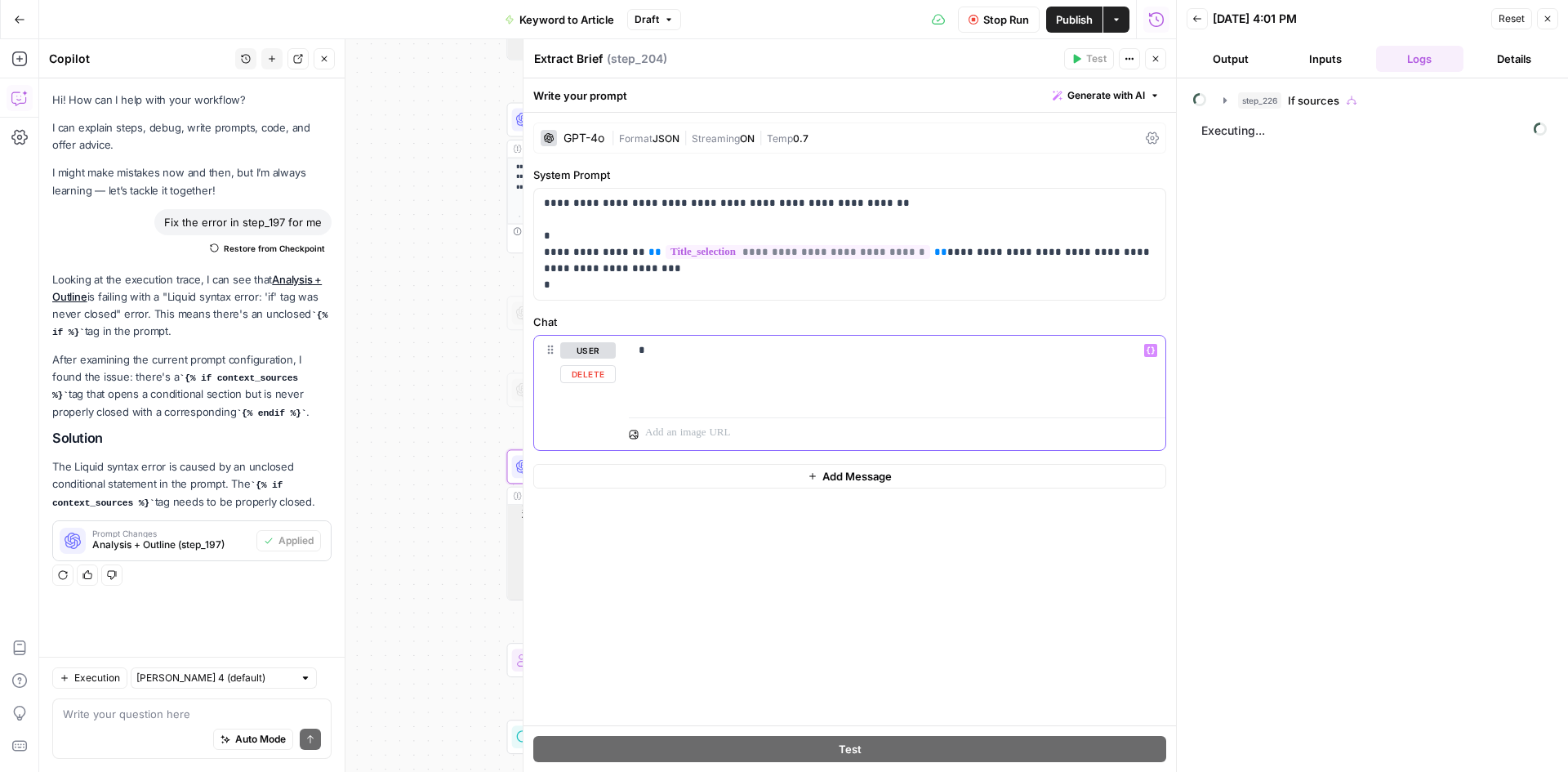
click at [654, 356] on p "*" at bounding box center [897, 350] width 517 height 16
click at [987, 19] on span "Stop Run" at bounding box center [1006, 19] width 45 height 16
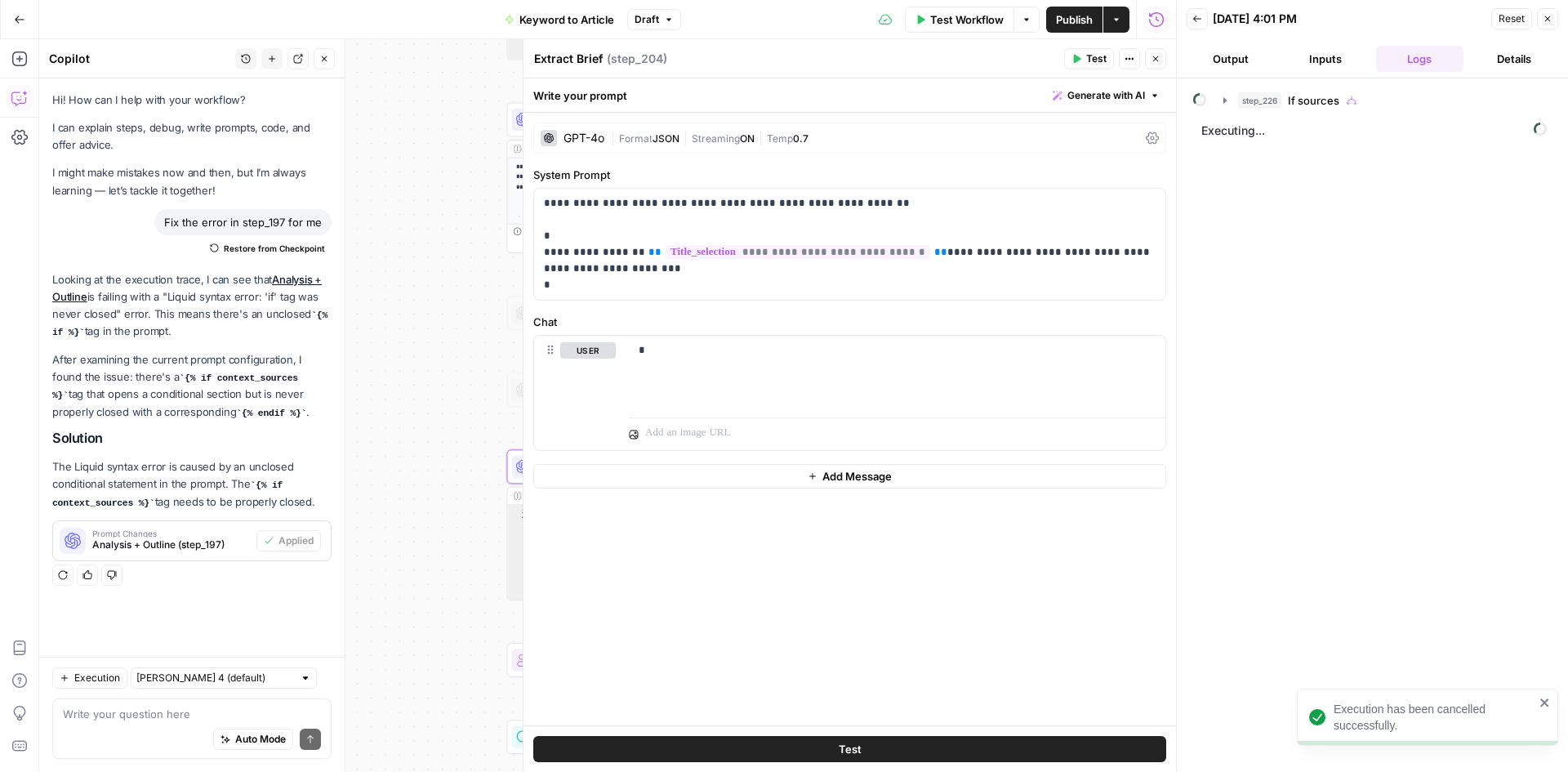
click at [1154, 61] on icon "button" at bounding box center [1156, 59] width 10 height 10
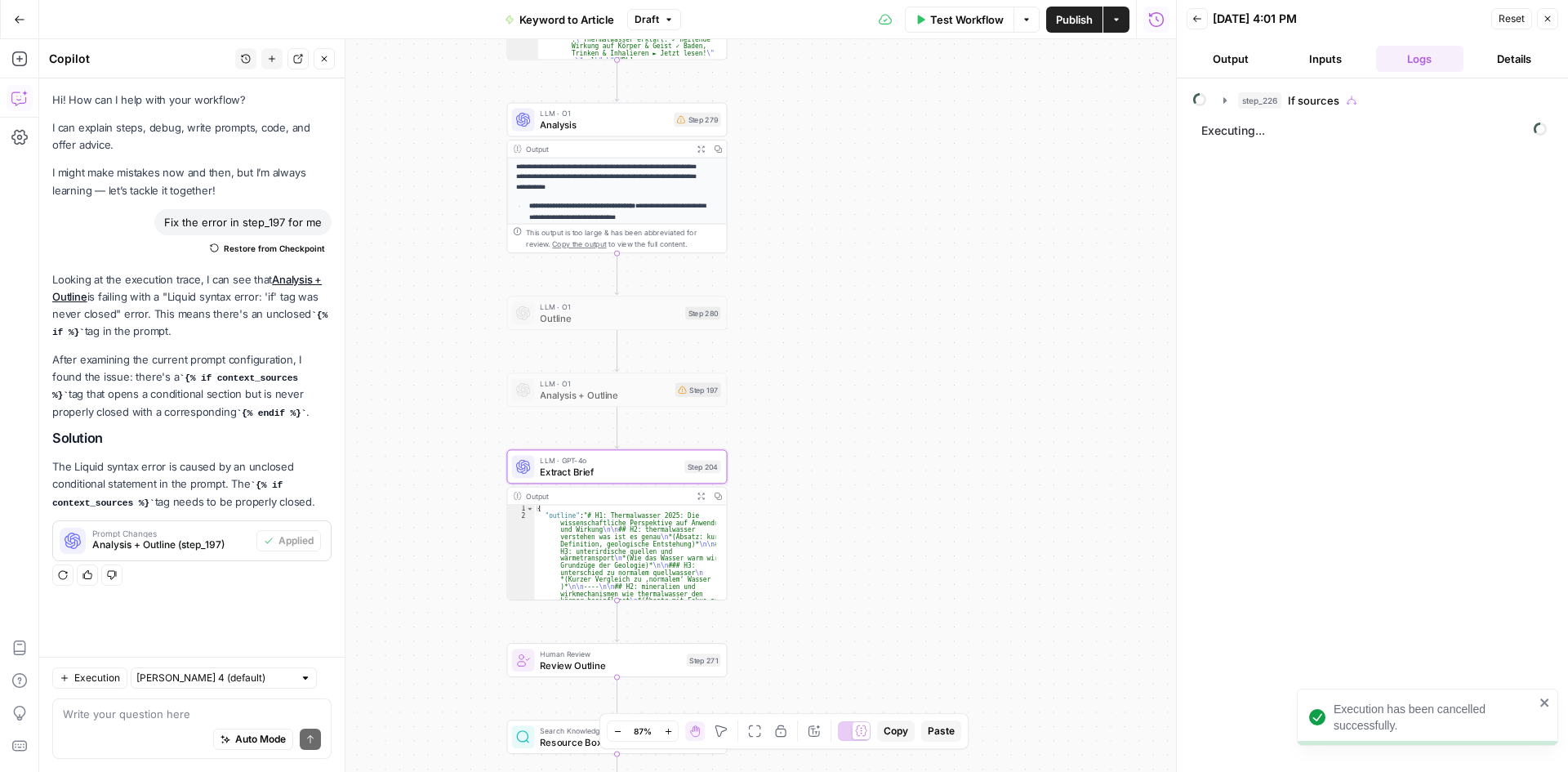
click at [613, 459] on span "LLM · GPT-4o" at bounding box center [609, 461] width 139 height 12
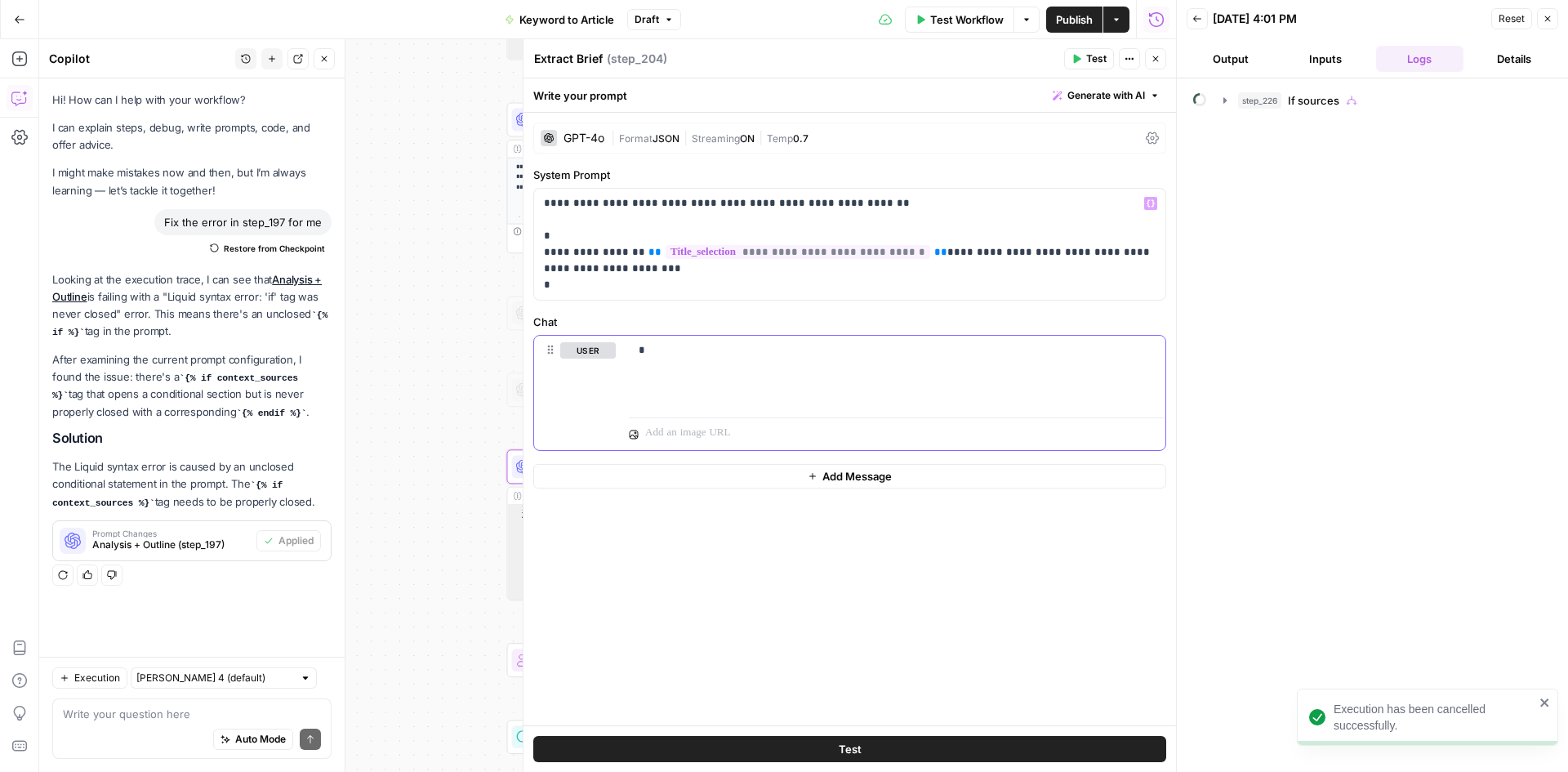
click at [673, 339] on div "*" at bounding box center [897, 373] width 536 height 75
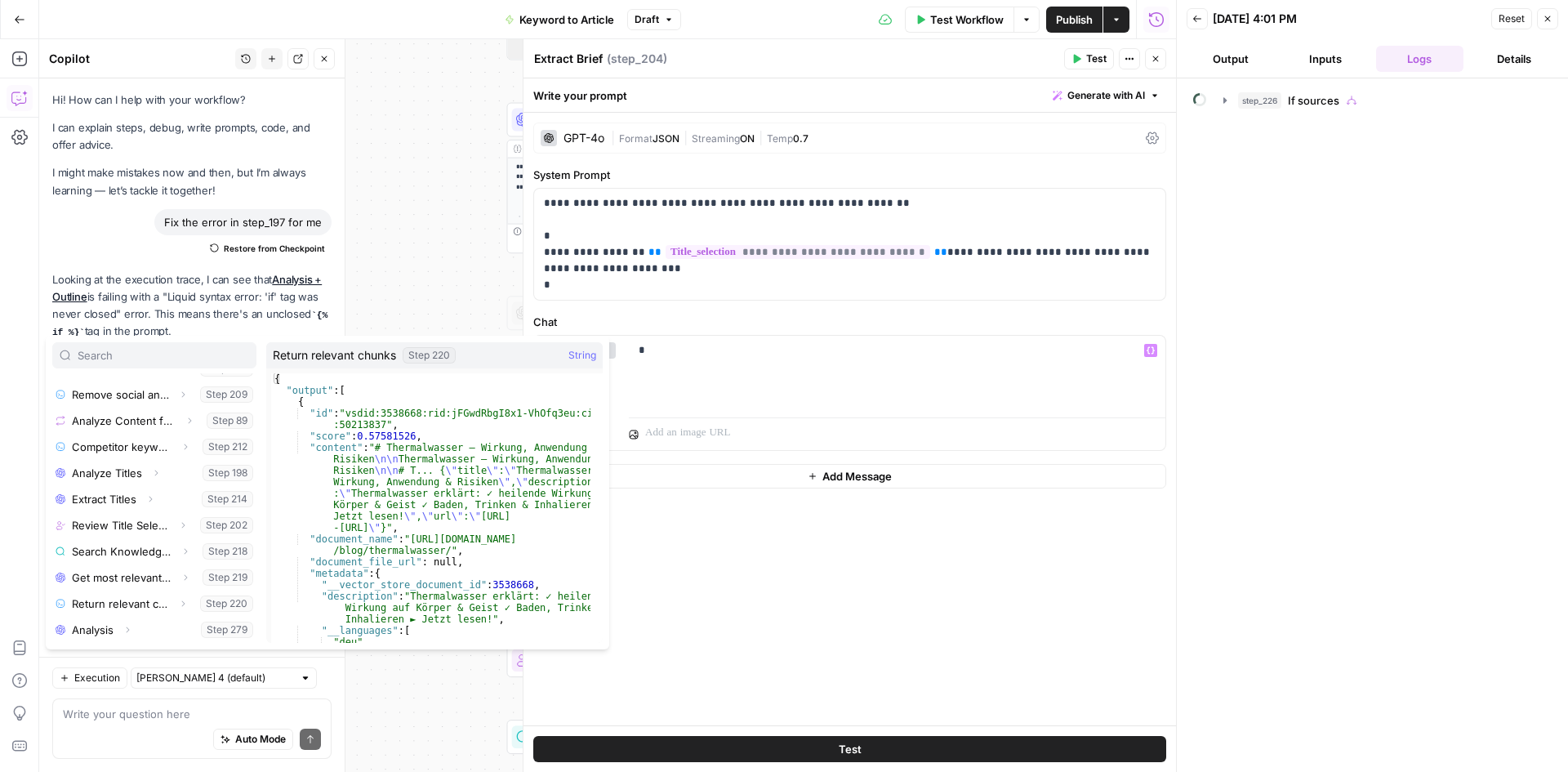
click at [792, 330] on div "Chat user * Variables Menu" at bounding box center [849, 382] width 633 height 137
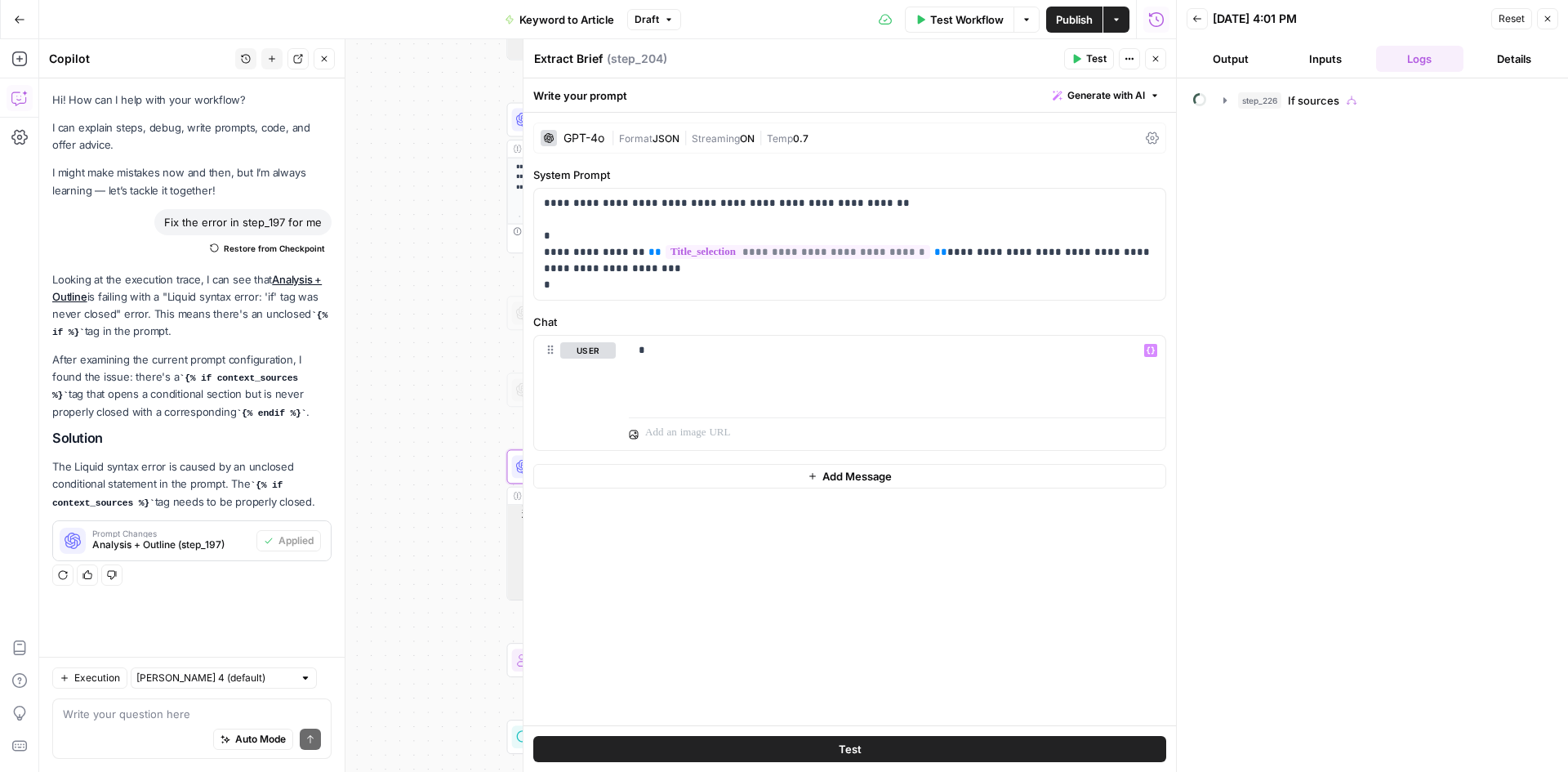
click at [1155, 53] on button "Close" at bounding box center [1155, 58] width 21 height 21
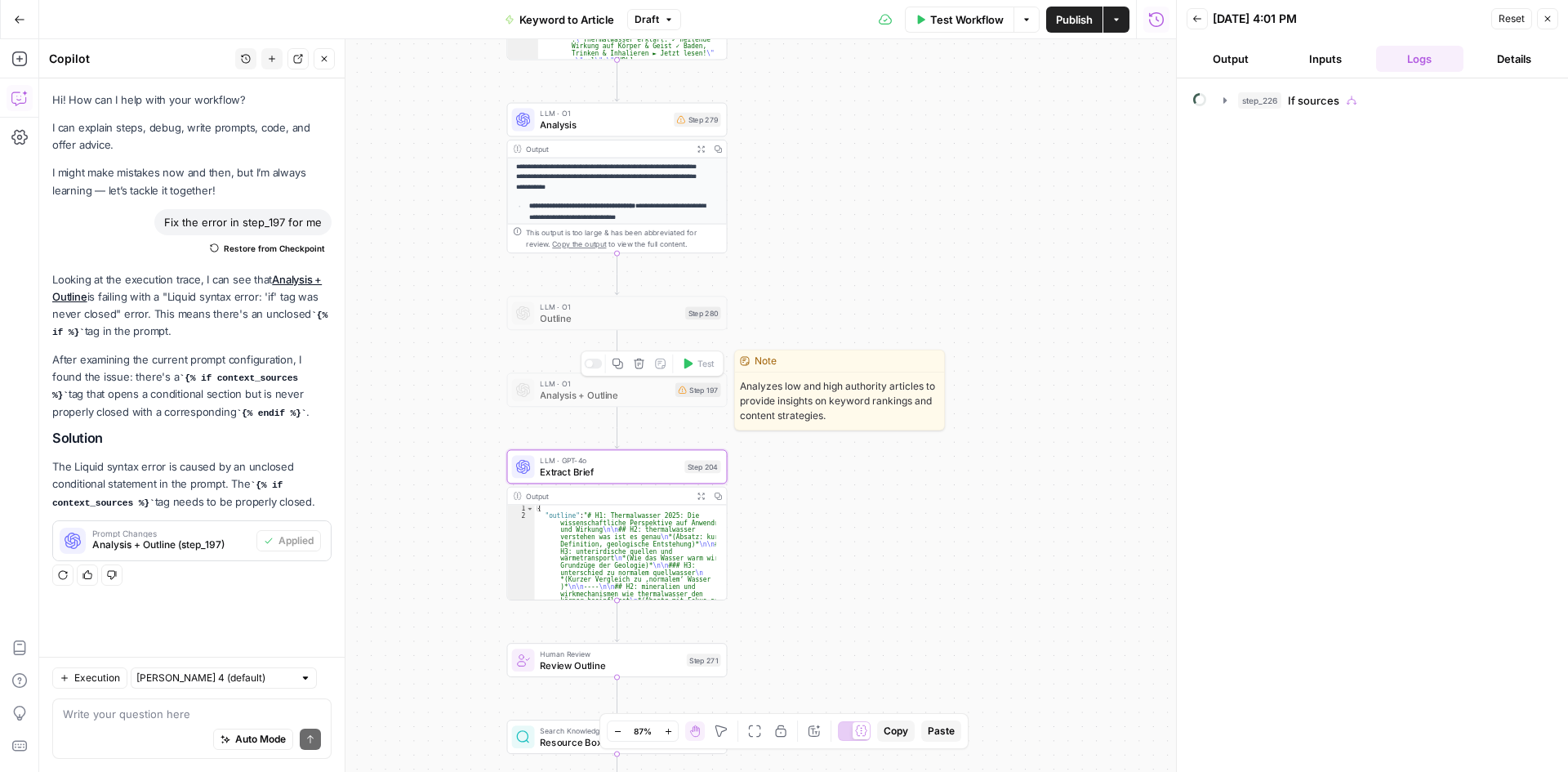
click at [591, 364] on div at bounding box center [589, 363] width 8 height 8
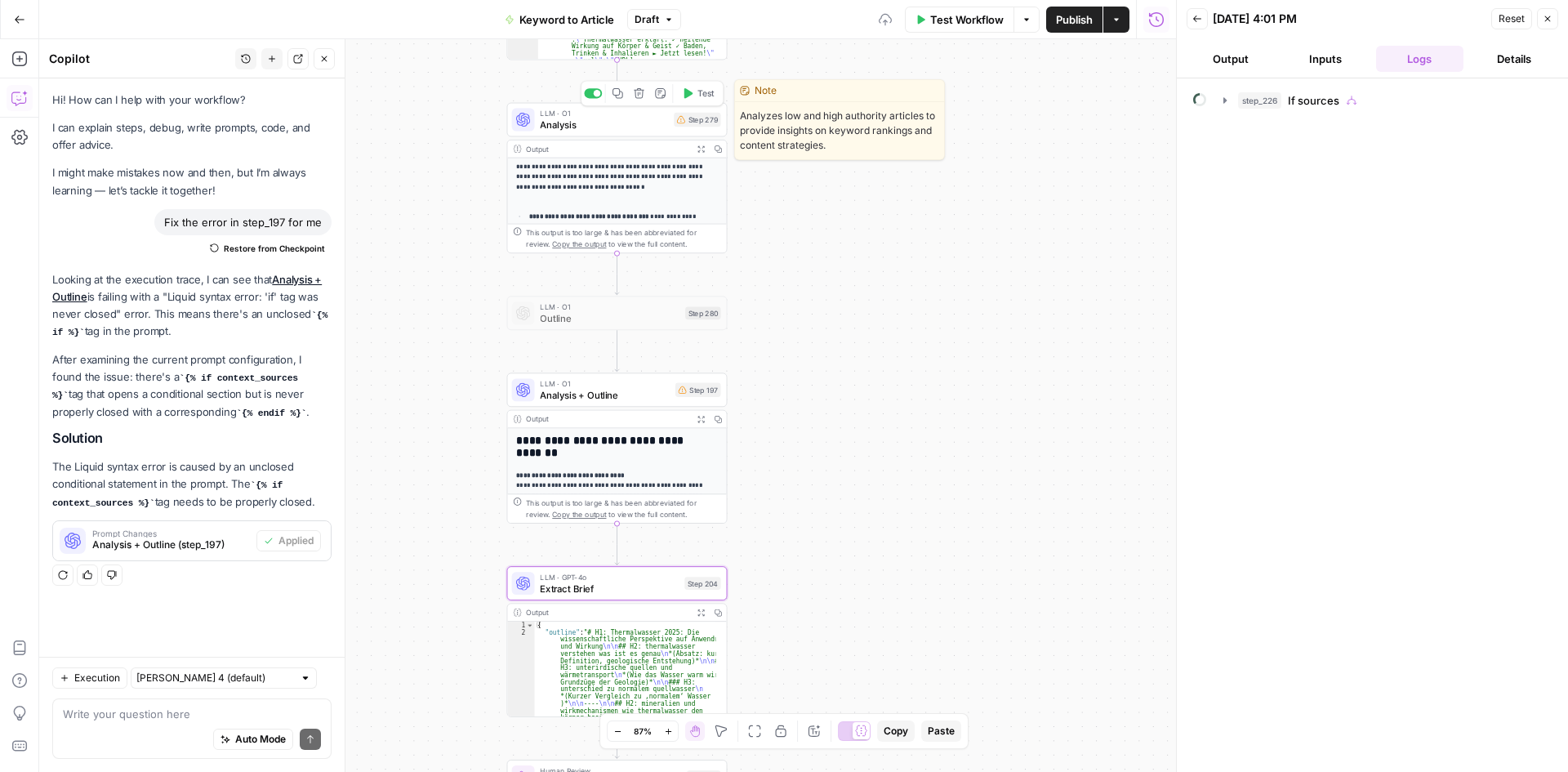
click at [591, 96] on div at bounding box center [593, 93] width 18 height 10
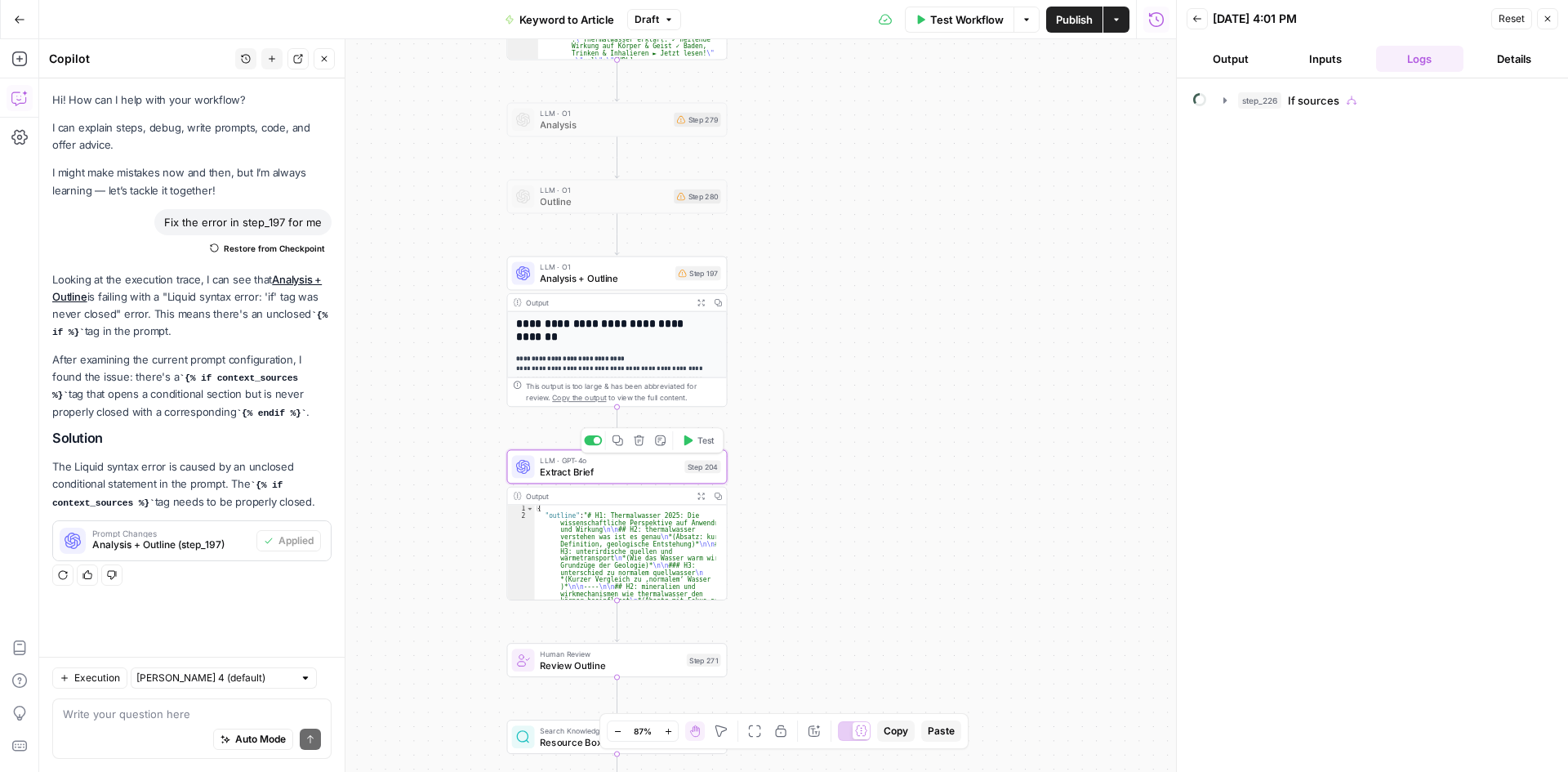
click at [570, 473] on span "Extract Brief" at bounding box center [609, 472] width 139 height 14
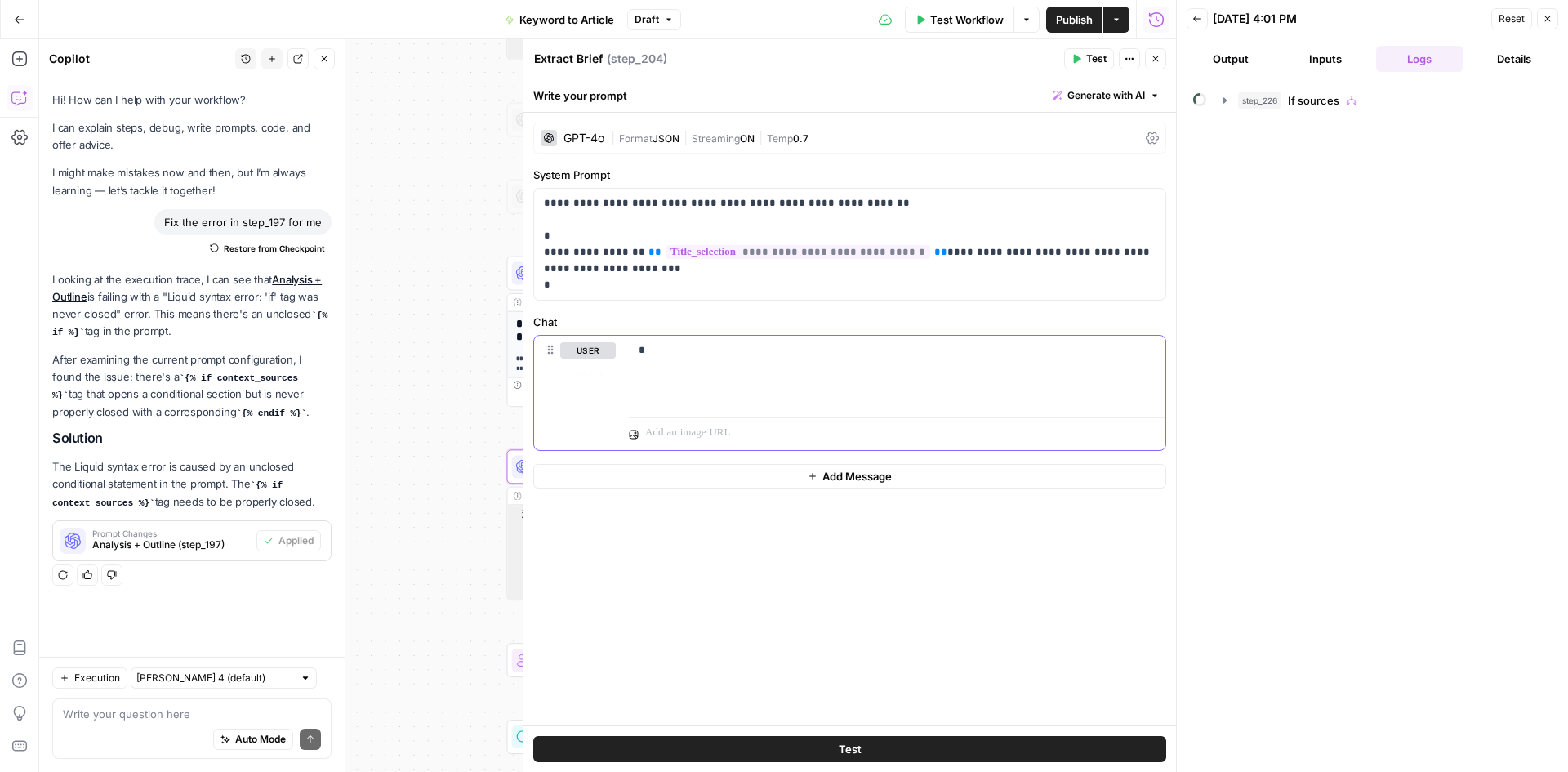
click at [671, 349] on p "*" at bounding box center [897, 350] width 517 height 16
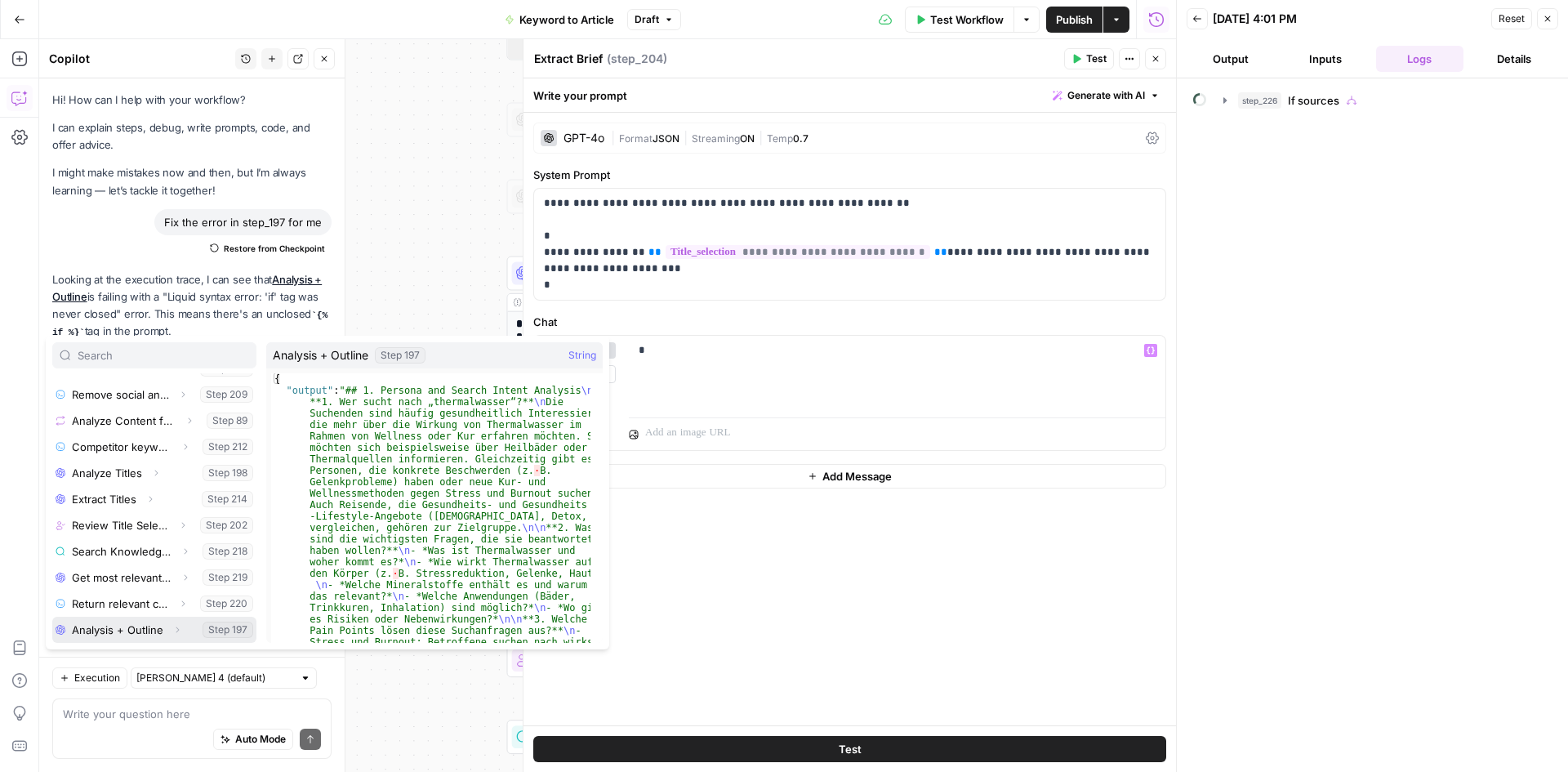
click at [114, 631] on button "Select variable Analysis + Outline" at bounding box center [154, 629] width 204 height 26
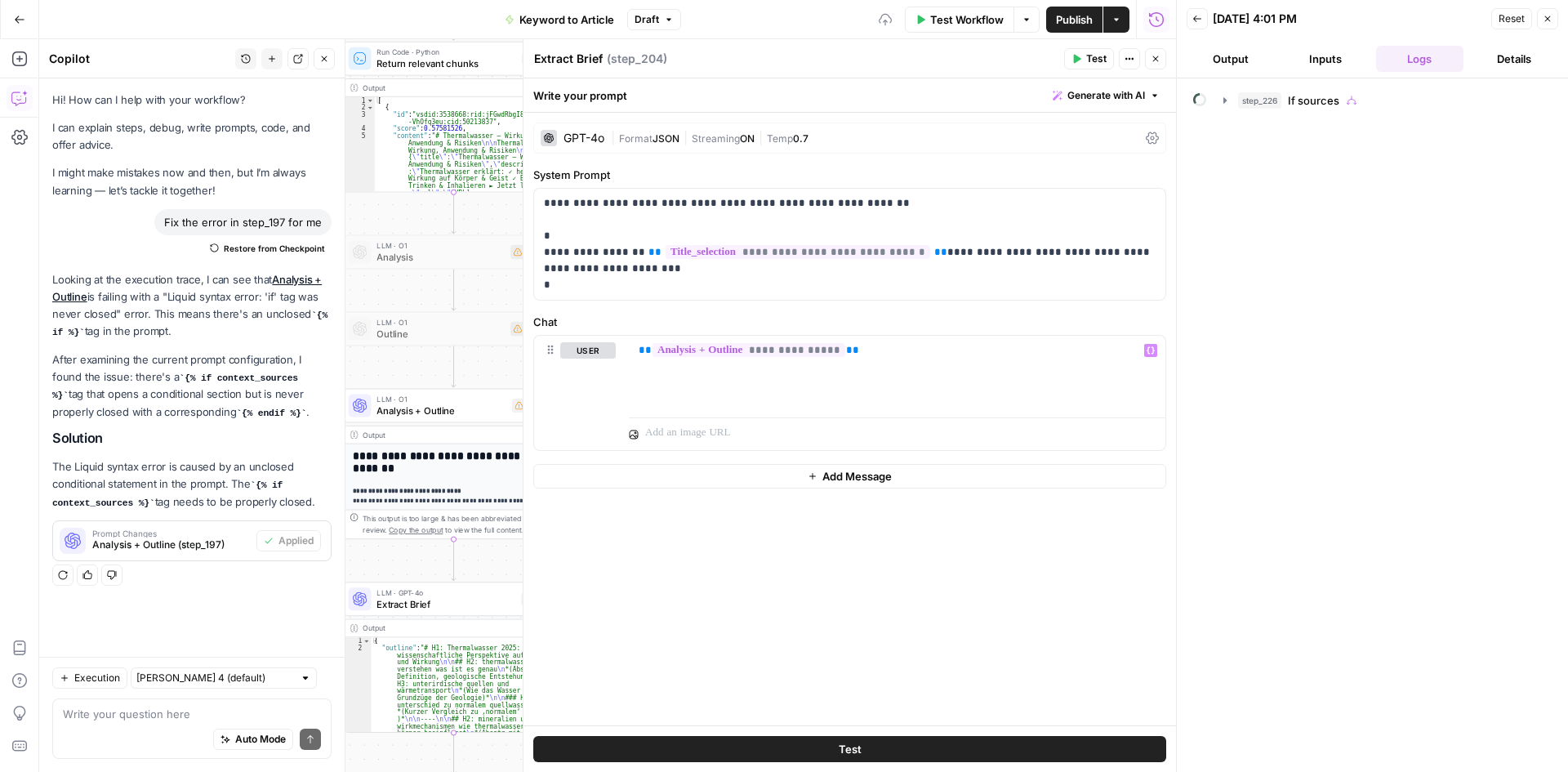
click at [962, 20] on span "Test Workflow" at bounding box center [966, 19] width 73 height 16
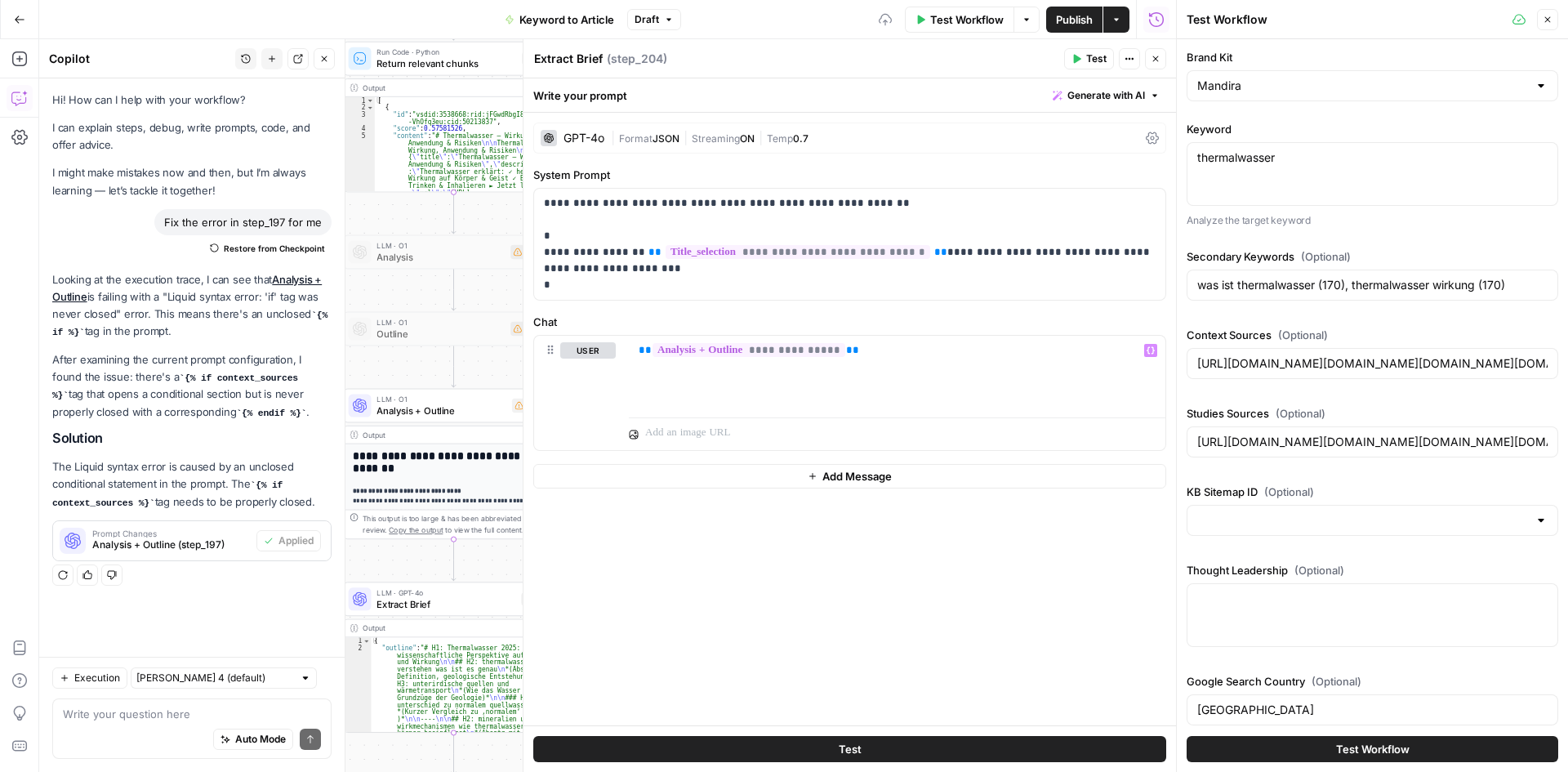
type input "[URL][DOMAIN_NAME][DOMAIN_NAME][DOMAIN_NAME][DOMAIN_NAME][DOMAIN_NAME][DOMAIN_N…"
type input "[URL][DOMAIN_NAME][DOMAIN_NAME][DOMAIN_NAME][DOMAIN_NAME]"
type input "[URL][DOMAIN_NAME][DOMAIN_NAME][DOMAIN_NAME][DOMAIN_NAME][DOMAIN_NAME][DOMAIN_N…"
type input "[URL][DOMAIN_NAME][DOMAIN_NAME][DOMAIN_NAME][DOMAIN_NAME]"
click at [1323, 743] on button "Test Workflow" at bounding box center [1372, 748] width 372 height 26
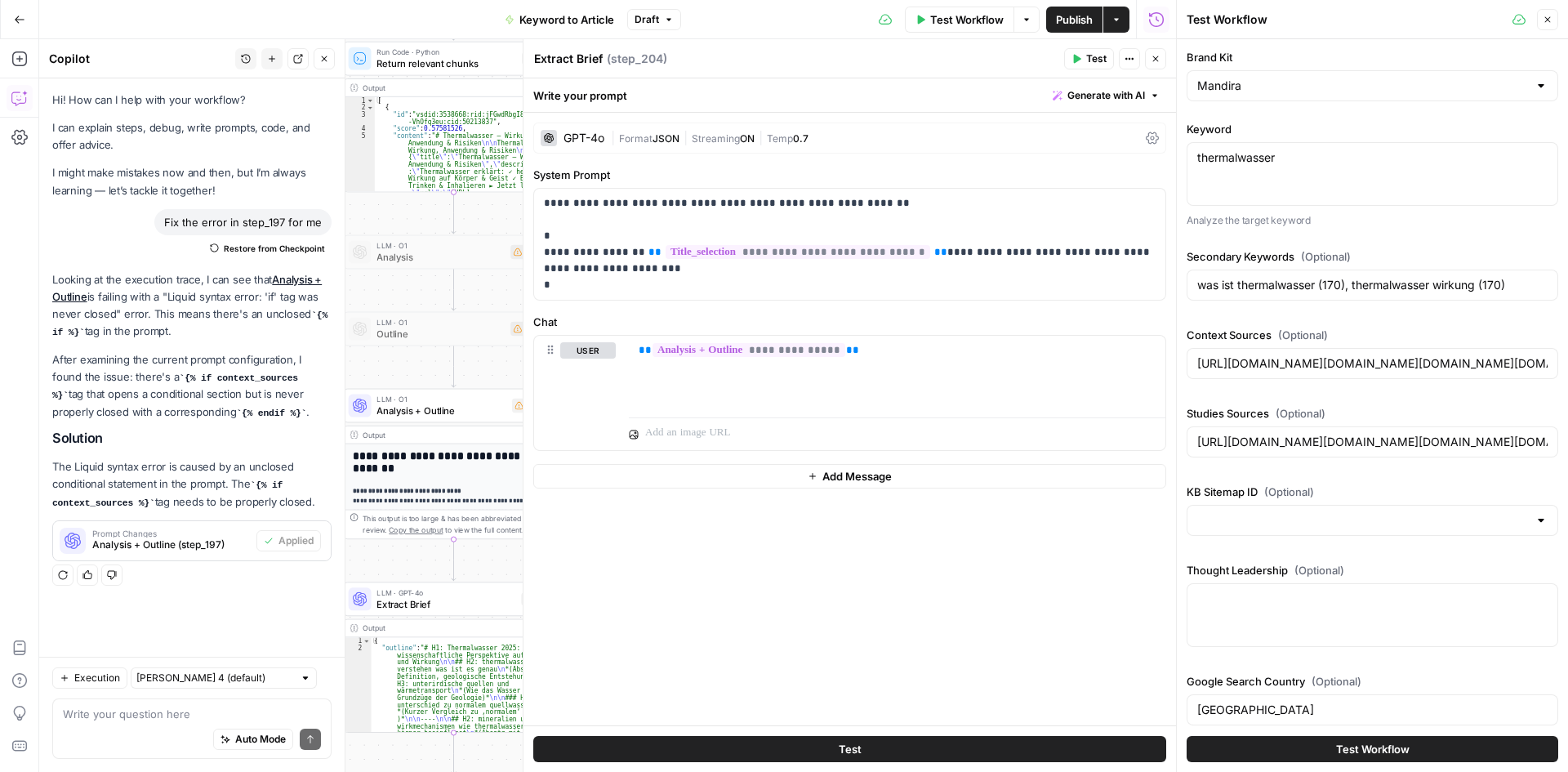
type input "[URL][DOMAIN_NAME][DOMAIN_NAME][DOMAIN_NAME][DOMAIN_NAME][DOMAIN_NAME][DOMAIN_N…"
type input "[URL][DOMAIN_NAME][DOMAIN_NAME][DOMAIN_NAME][DOMAIN_NAME]"
type input "[URL][DOMAIN_NAME][DOMAIN_NAME][DOMAIN_NAME][DOMAIN_NAME][DOMAIN_NAME][DOMAIN_N…"
type input "[URL][DOMAIN_NAME][DOMAIN_NAME][DOMAIN_NAME][DOMAIN_NAME]"
click at [1155, 51] on button "Close" at bounding box center [1155, 58] width 21 height 21
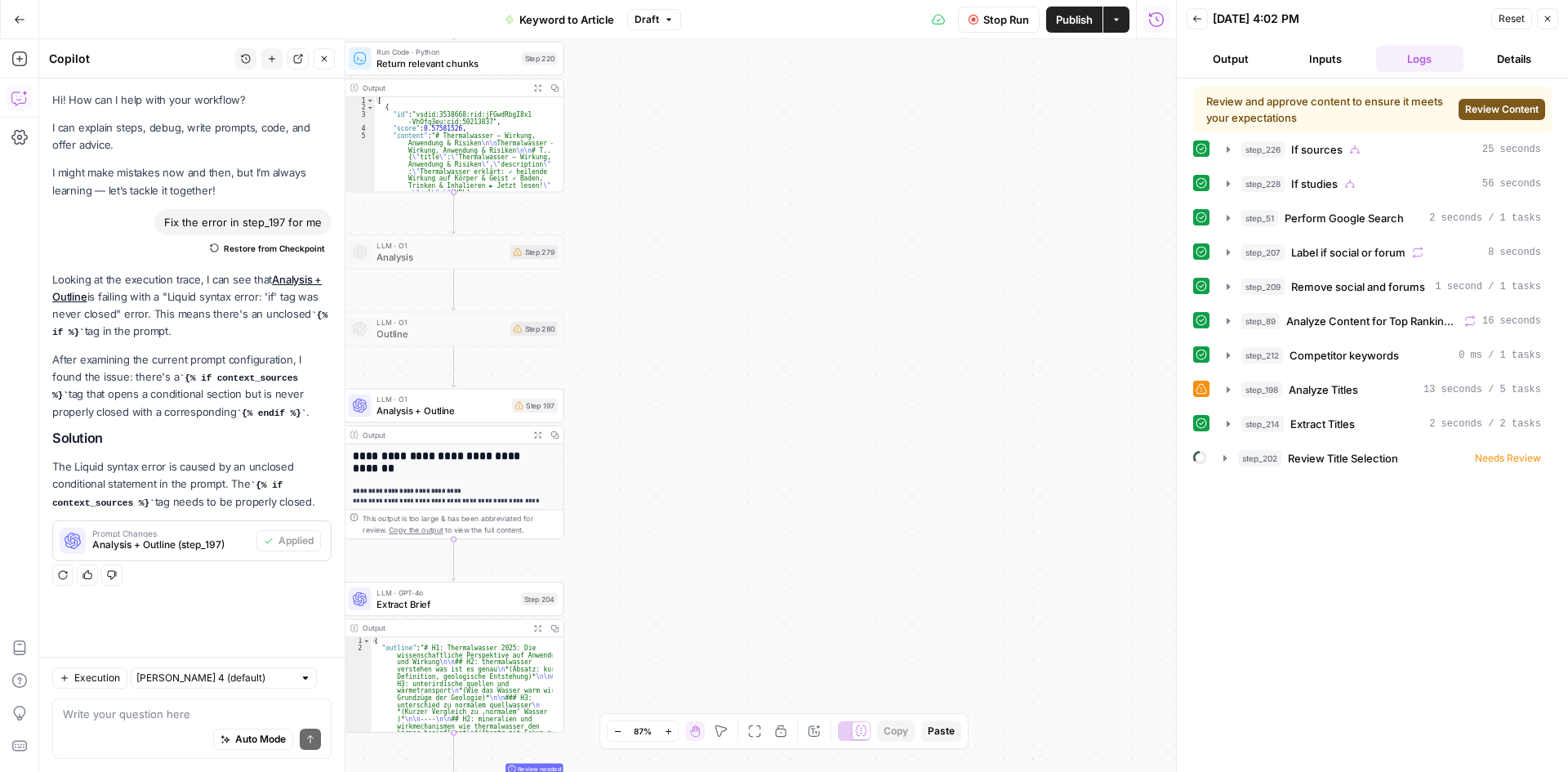
click at [1497, 103] on span "Review Content" at bounding box center [1502, 108] width 73 height 14
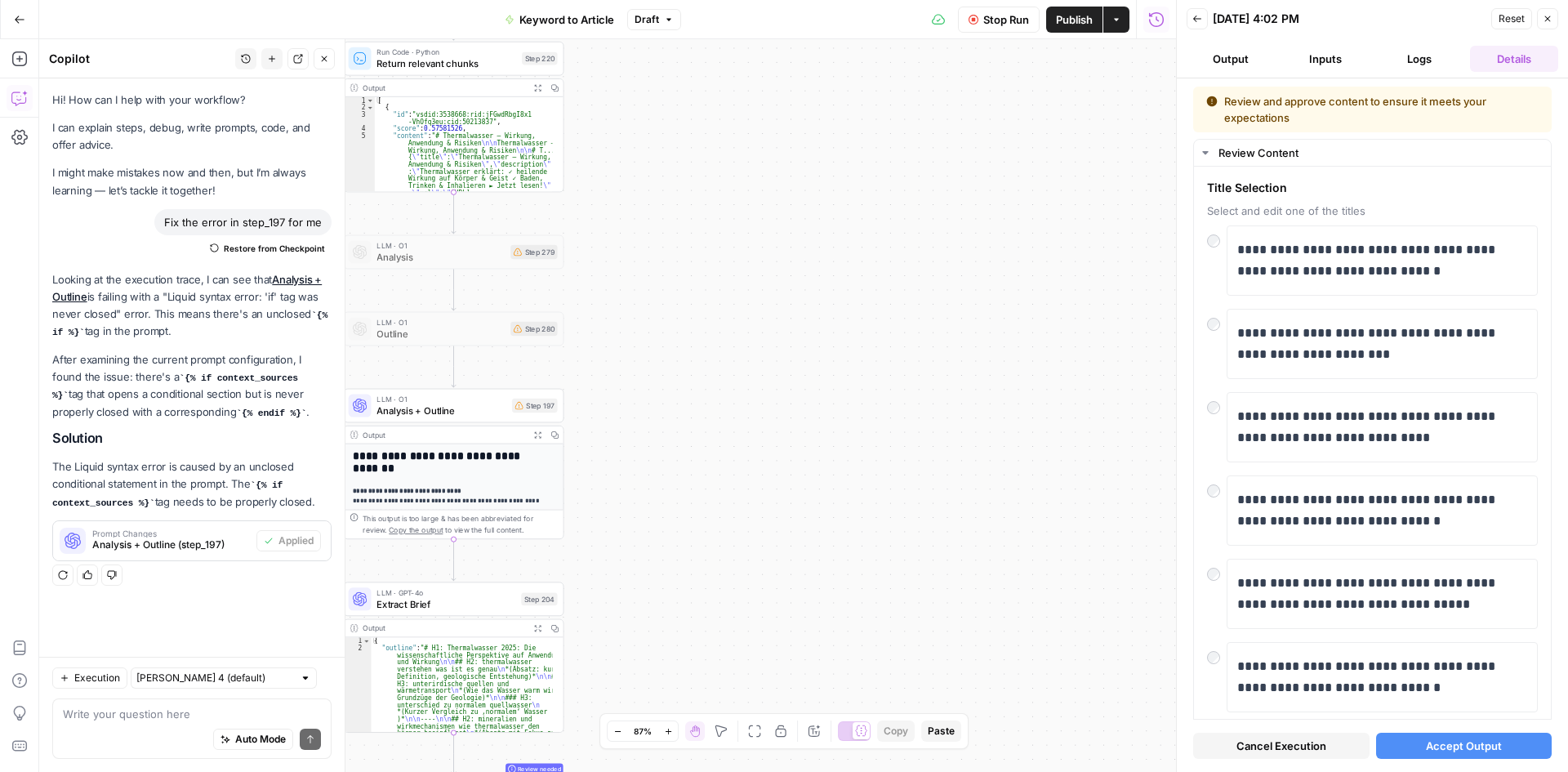
click at [1438, 753] on span "Accept Output" at bounding box center [1464, 745] width 76 height 16
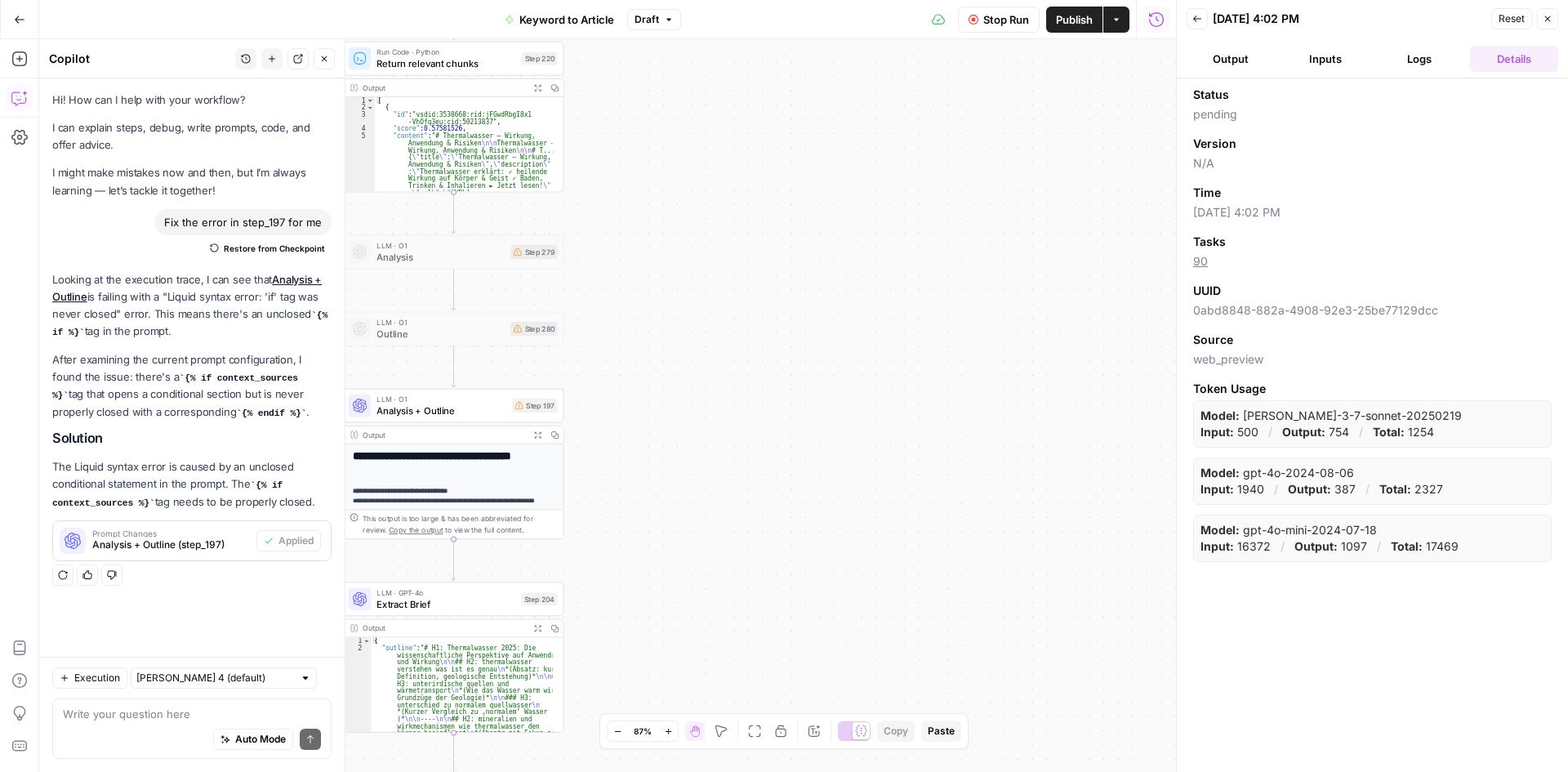
click at [1438, 55] on button "Logs" at bounding box center [1420, 58] width 88 height 26
